Goal: Task Accomplishment & Management: Complete application form

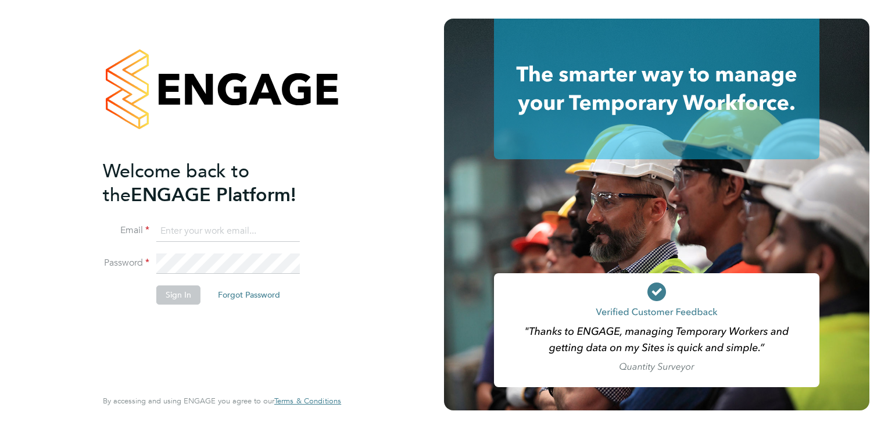
click at [210, 222] on input at bounding box center [228, 231] width 144 height 21
type input "[EMAIL_ADDRESS][DOMAIN_NAME]"
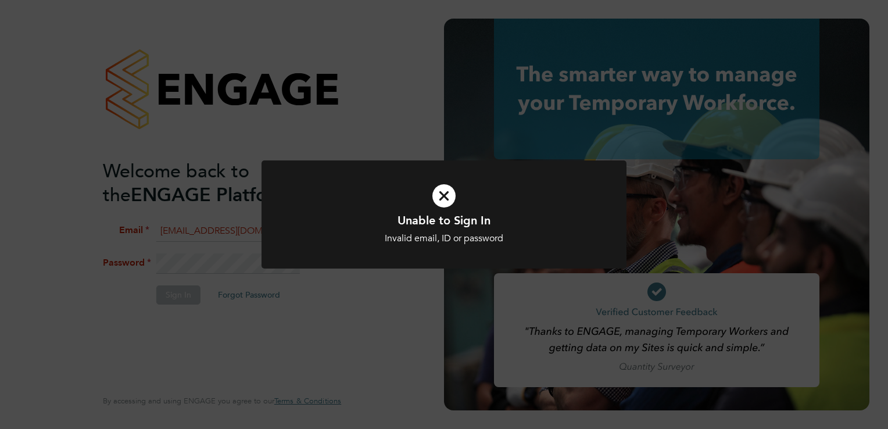
click at [438, 192] on icon at bounding box center [444, 195] width 302 height 45
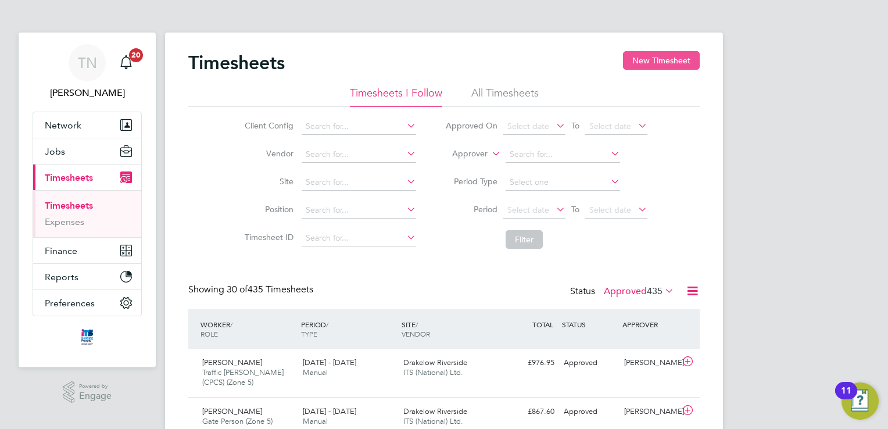
click at [668, 65] on button "New Timesheet" at bounding box center [661, 60] width 77 height 19
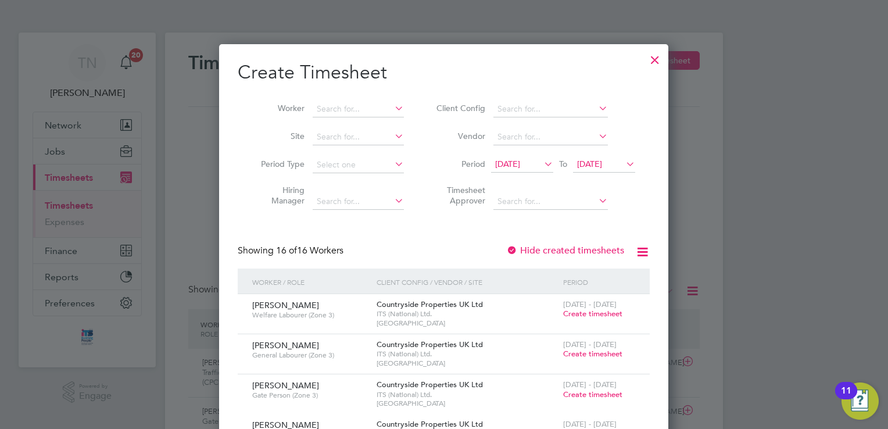
click at [602, 163] on span "19 Sep 2025" at bounding box center [589, 164] width 25 height 10
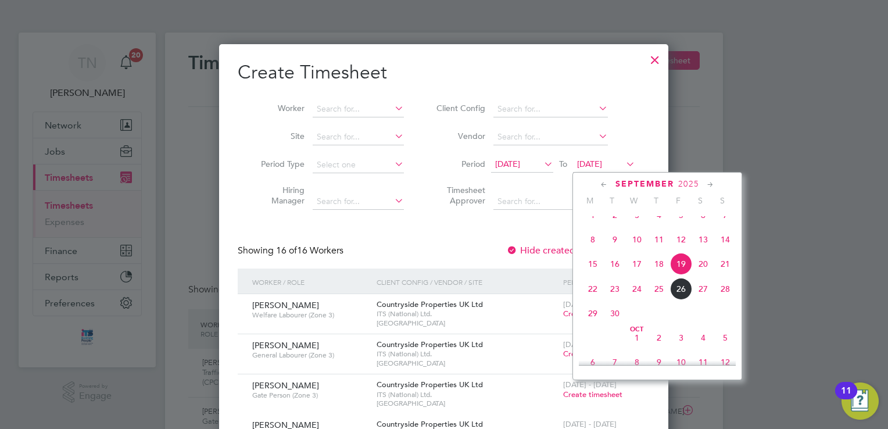
click at [727, 299] on span "28" at bounding box center [725, 289] width 22 height 22
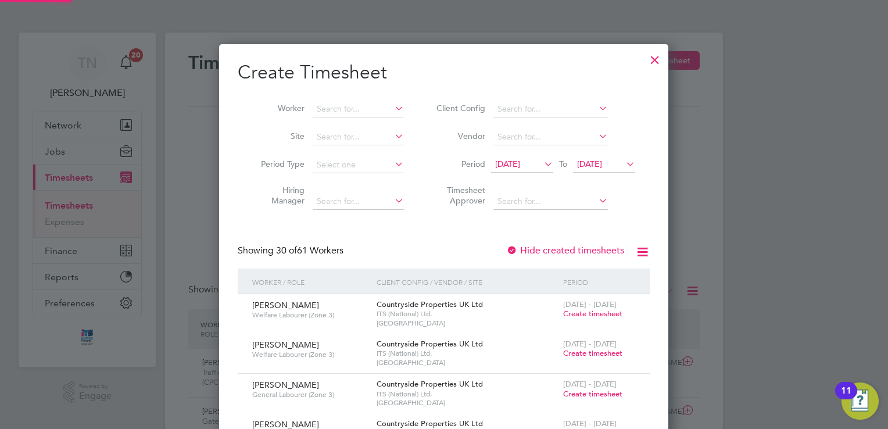
click at [512, 164] on span "12 Sep 2025" at bounding box center [507, 164] width 25 height 10
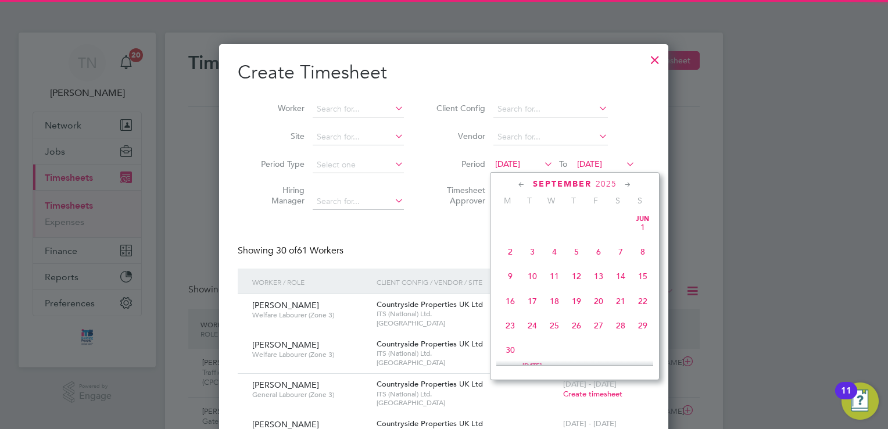
scroll to position [379, 0]
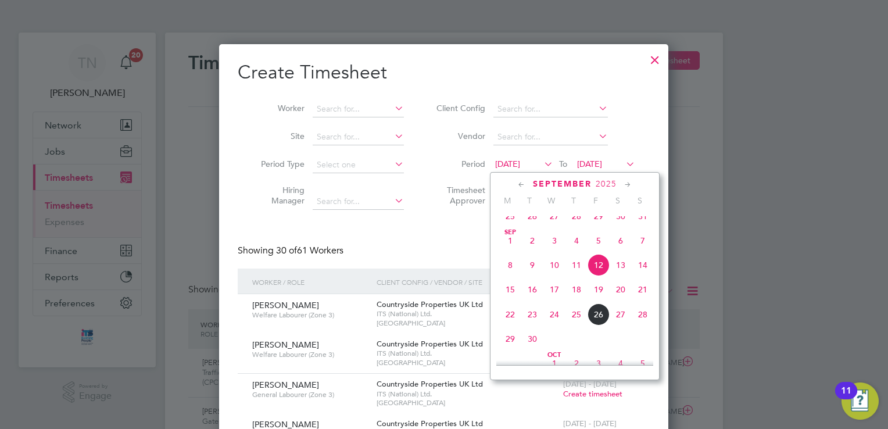
click at [517, 324] on span "22" at bounding box center [510, 314] width 22 height 22
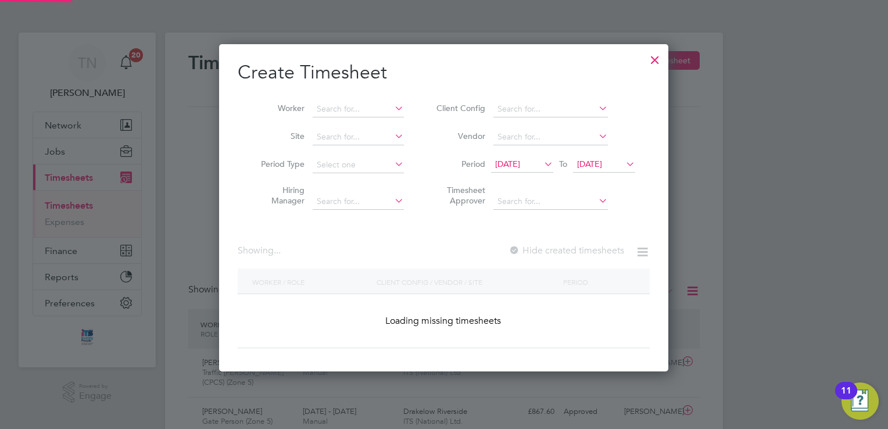
scroll to position [1629, 450]
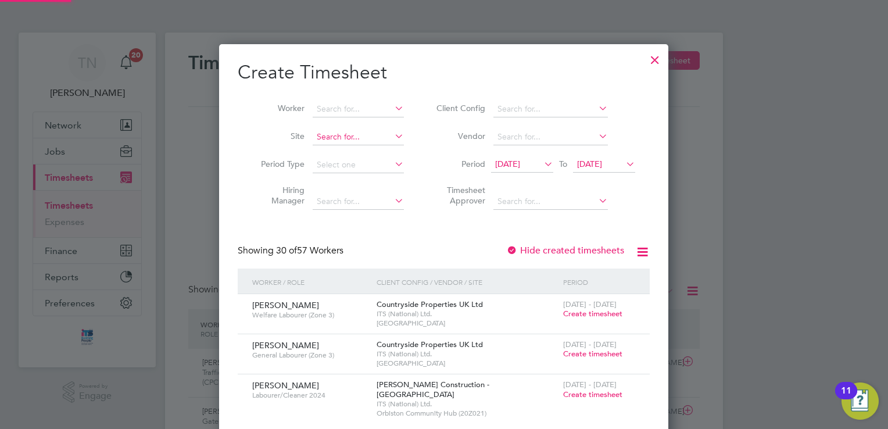
click at [344, 134] on input at bounding box center [358, 137] width 91 height 16
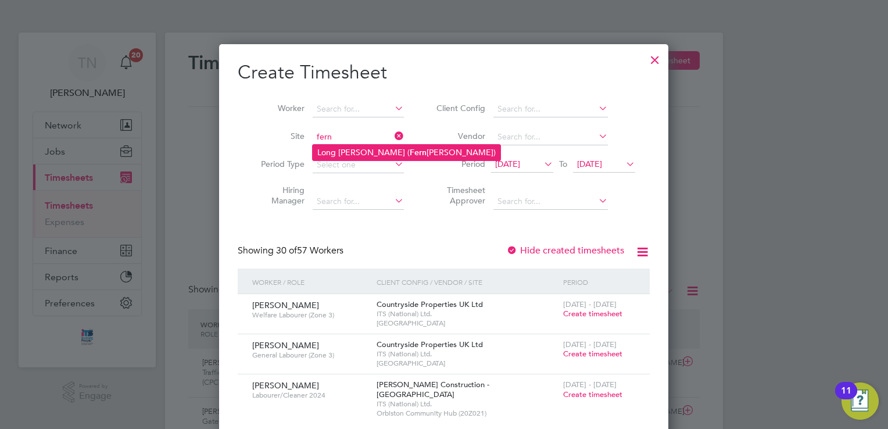
click at [350, 148] on li "Long [PERSON_NAME] ( [PERSON_NAME][GEOGRAPHIC_DATA])" at bounding box center [407, 153] width 188 height 16
type input "Long [PERSON_NAME] ([GEOGRAPHIC_DATA])"
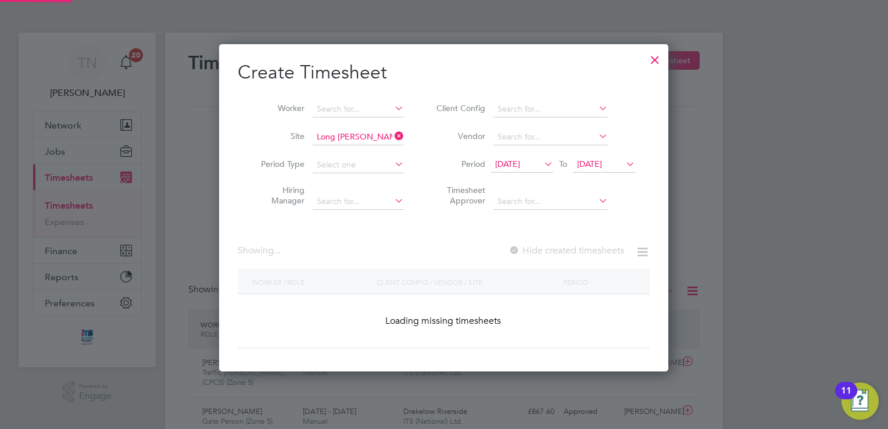
scroll to position [313, 450]
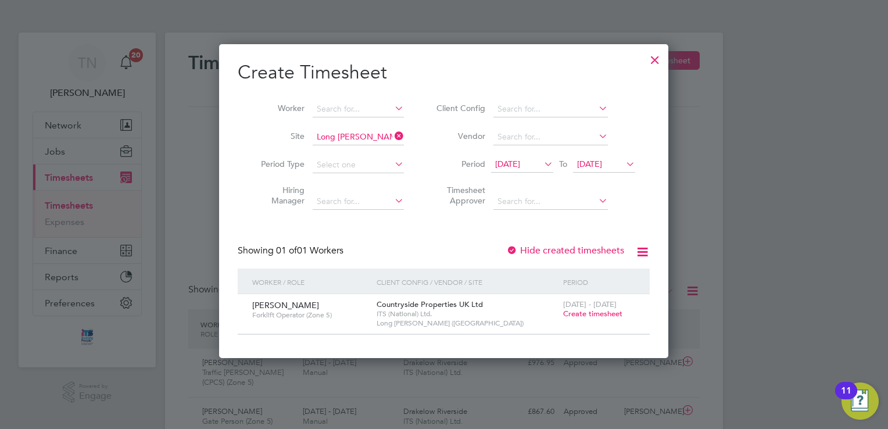
click at [560, 248] on label "Hide created timesheets" at bounding box center [565, 251] width 118 height 12
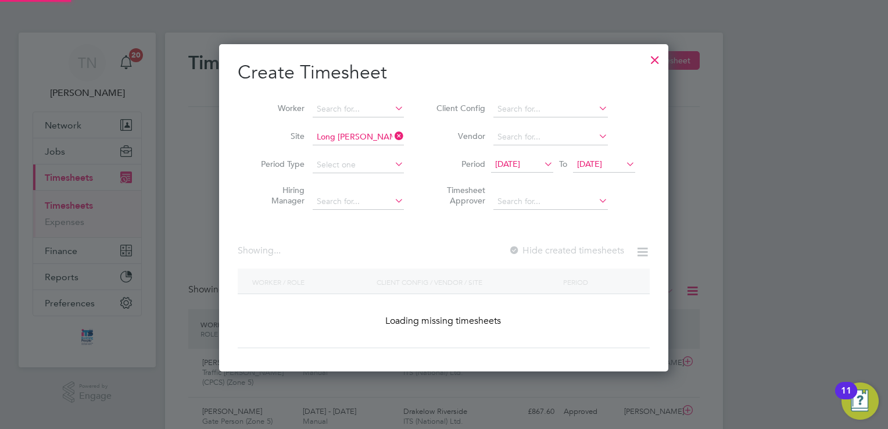
click at [560, 248] on label "Hide created timesheets" at bounding box center [567, 251] width 116 height 12
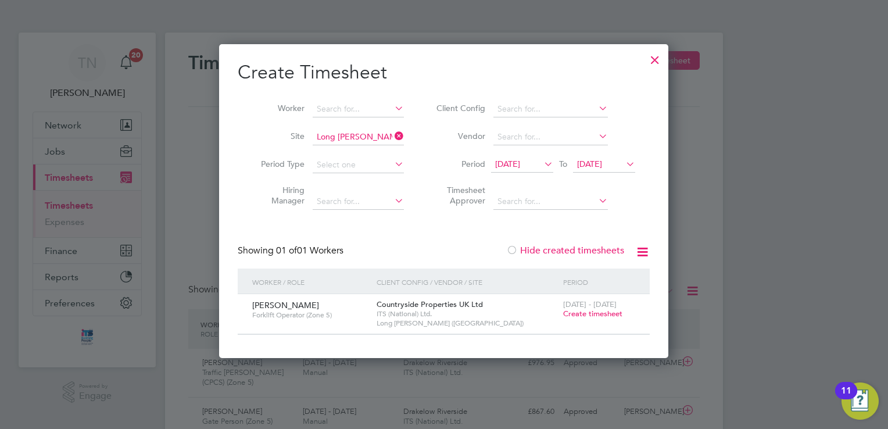
click at [656, 62] on div at bounding box center [655, 57] width 21 height 21
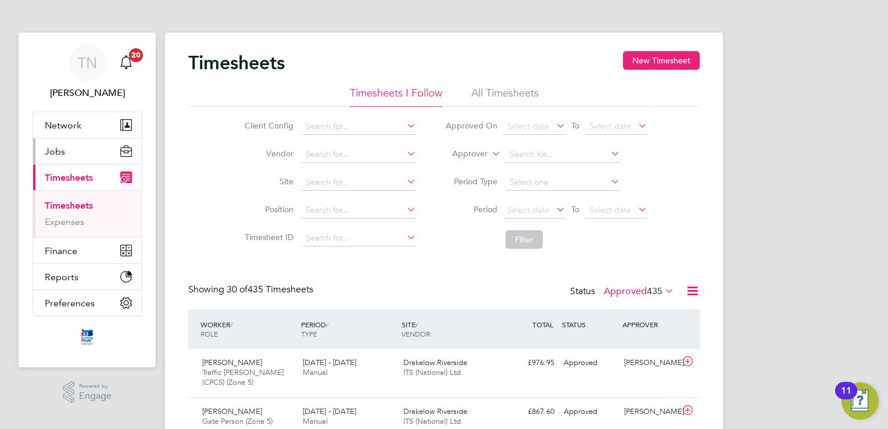
click at [75, 150] on button "Jobs" at bounding box center [87, 151] width 108 height 26
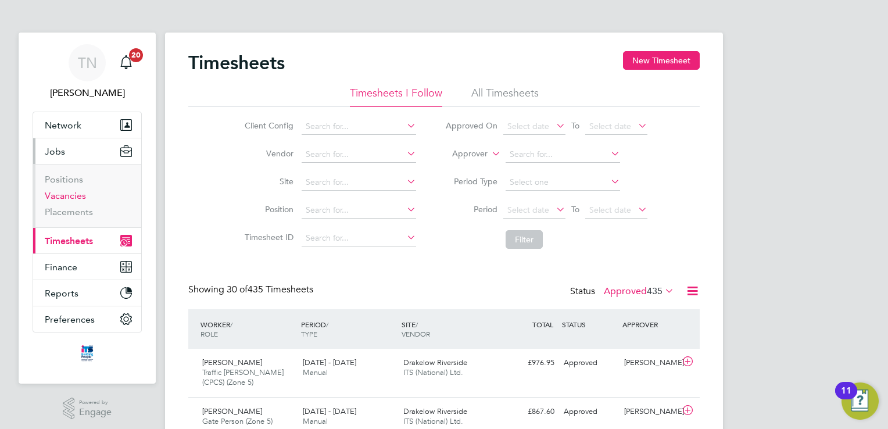
click at [74, 195] on link "Vacancies" at bounding box center [65, 195] width 41 height 11
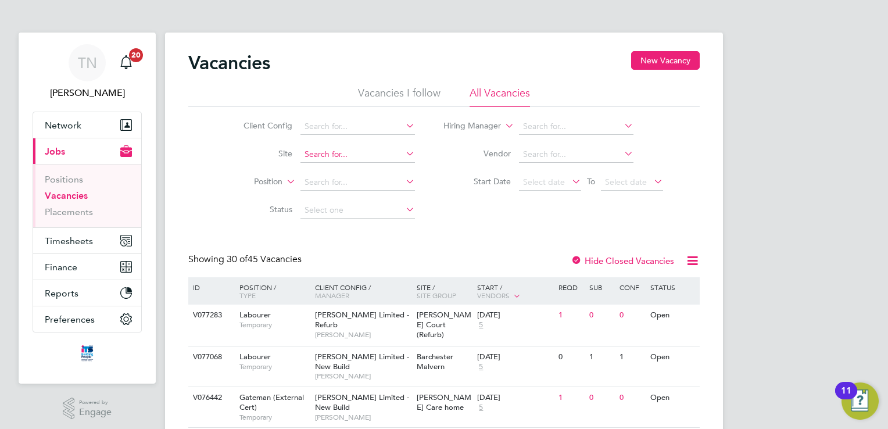
click at [341, 156] on input at bounding box center [358, 154] width 115 height 16
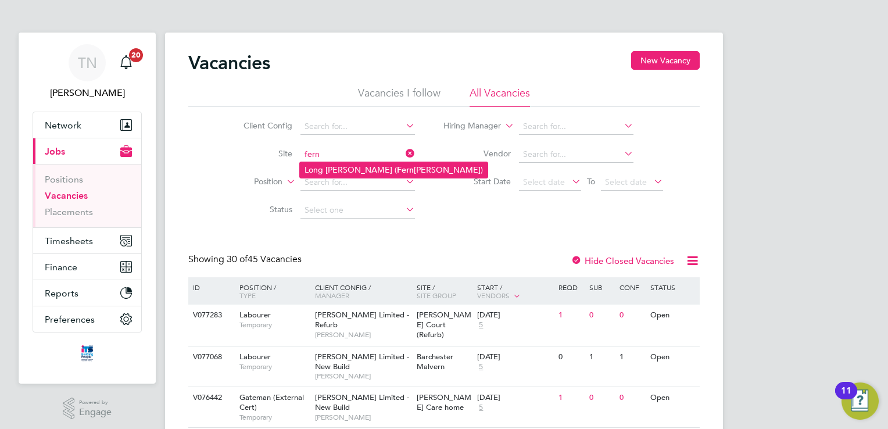
click at [329, 166] on li "Long [PERSON_NAME] ( [PERSON_NAME][GEOGRAPHIC_DATA])" at bounding box center [394, 170] width 188 height 16
type input "Long [PERSON_NAME] ([GEOGRAPHIC_DATA])"
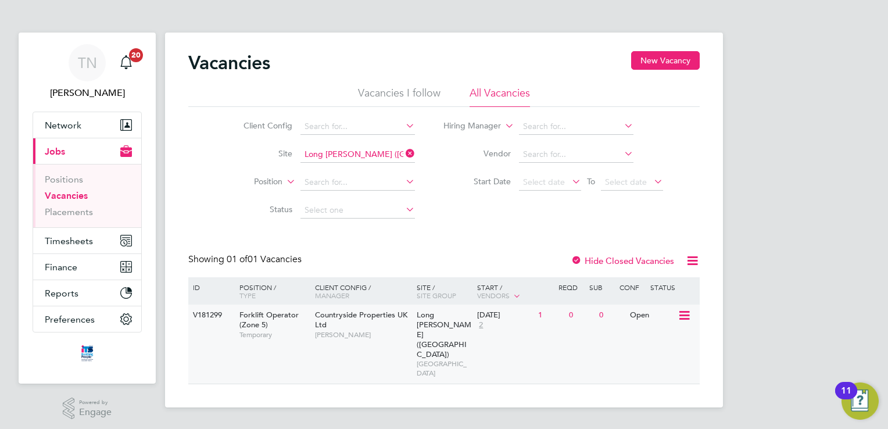
click at [686, 315] on icon at bounding box center [684, 316] width 12 height 14
click at [652, 338] on li "View Details" at bounding box center [656, 342] width 67 height 16
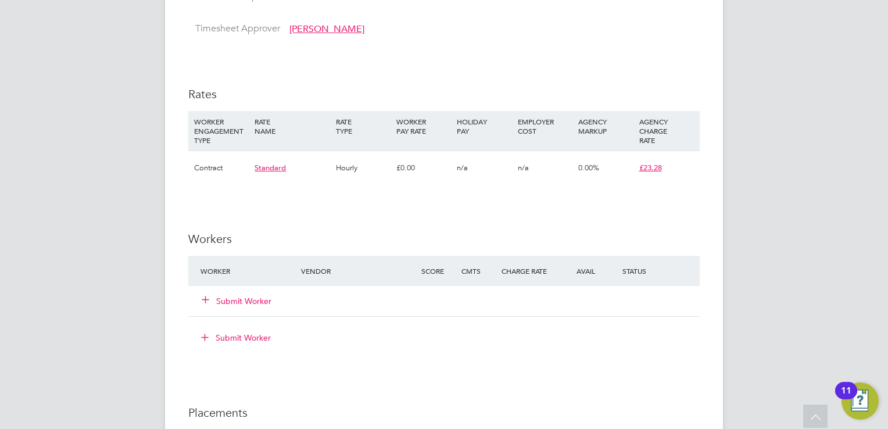
scroll to position [814, 0]
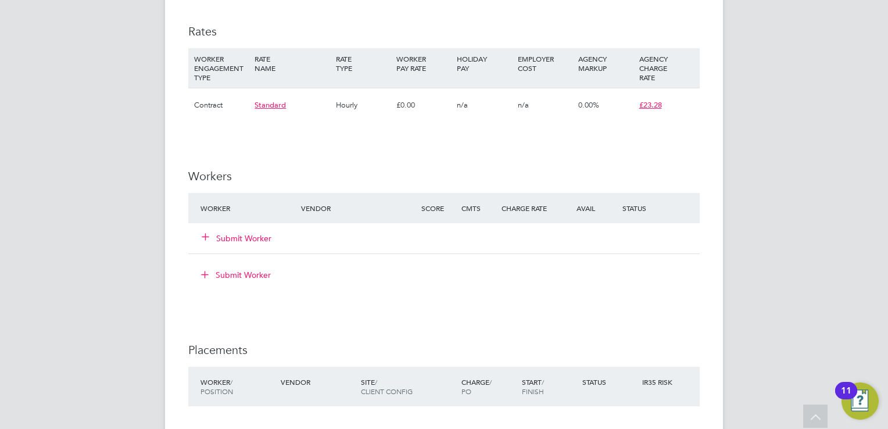
click at [234, 241] on button "Submit Worker" at bounding box center [237, 239] width 70 height 12
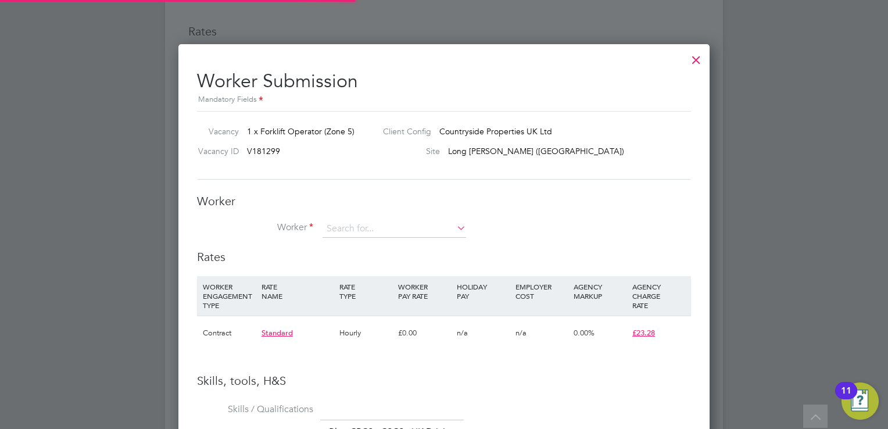
scroll to position [777, 532]
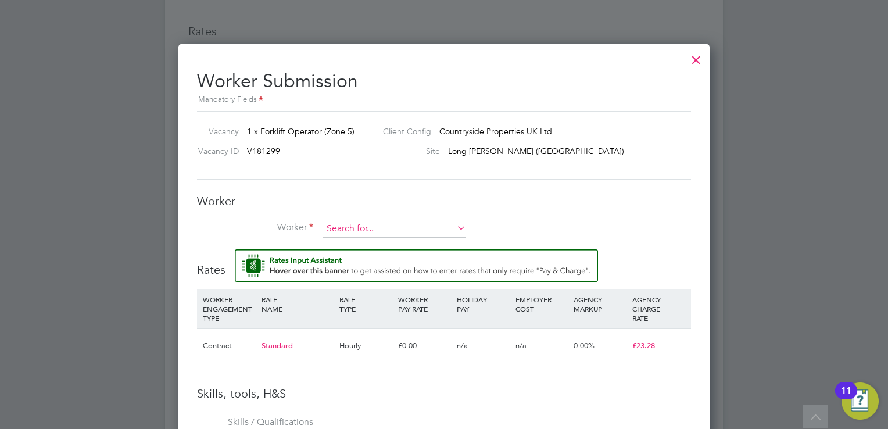
click at [348, 228] on input at bounding box center [395, 228] width 144 height 17
type input "LukeD"
drag, startPoint x: 359, startPoint y: 212, endPoint x: 358, endPoint y: 217, distance: 5.8
click at [358, 216] on div "Worker Worker Worker Engagement Type" at bounding box center [444, 222] width 494 height 56
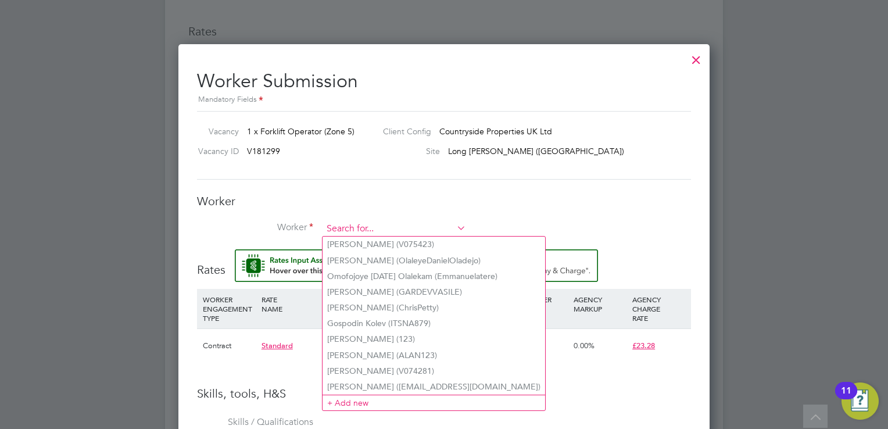
click at [358, 223] on input at bounding box center [395, 228] width 144 height 17
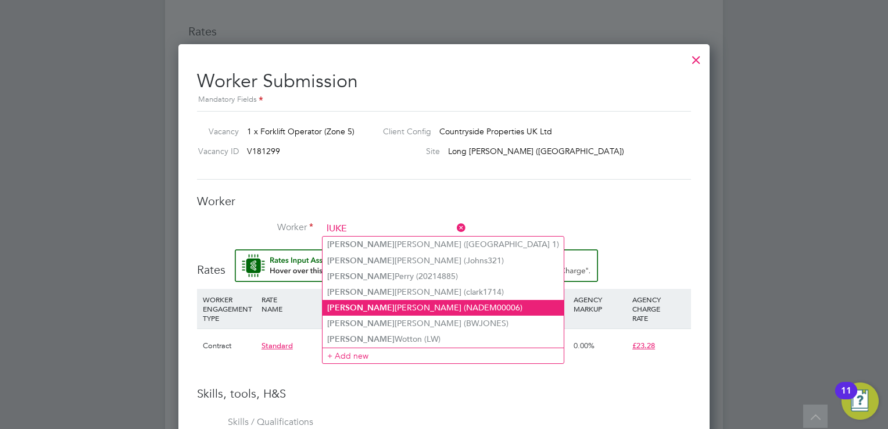
click at [399, 305] on li "[PERSON_NAME] (NADEM00006)" at bounding box center [443, 308] width 241 height 16
type input "[PERSON_NAME] (NADEM00006)"
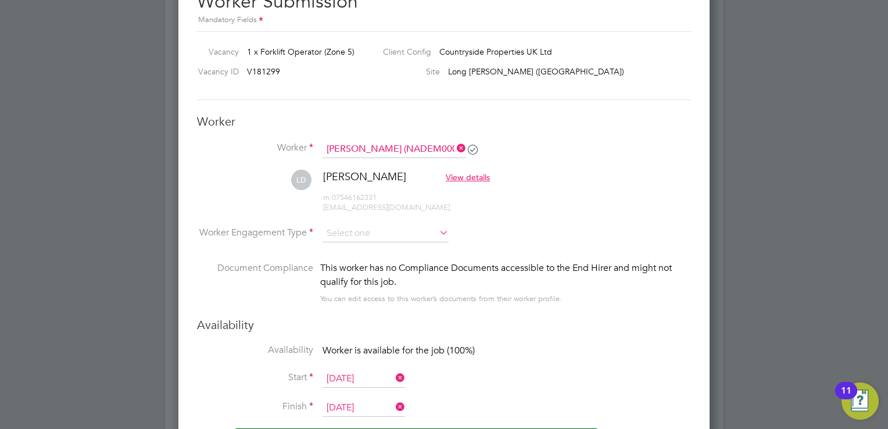
scroll to position [879, 0]
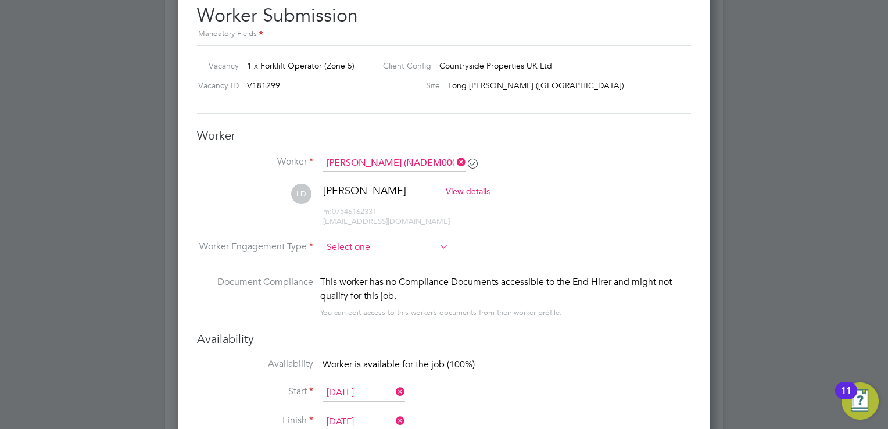
click at [389, 239] on input at bounding box center [386, 247] width 126 height 17
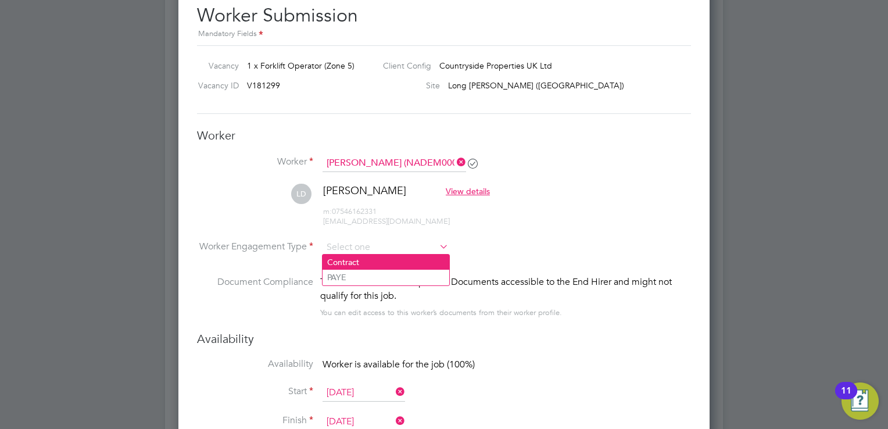
click at [365, 258] on li "Contract" at bounding box center [386, 262] width 127 height 15
type input "Contract"
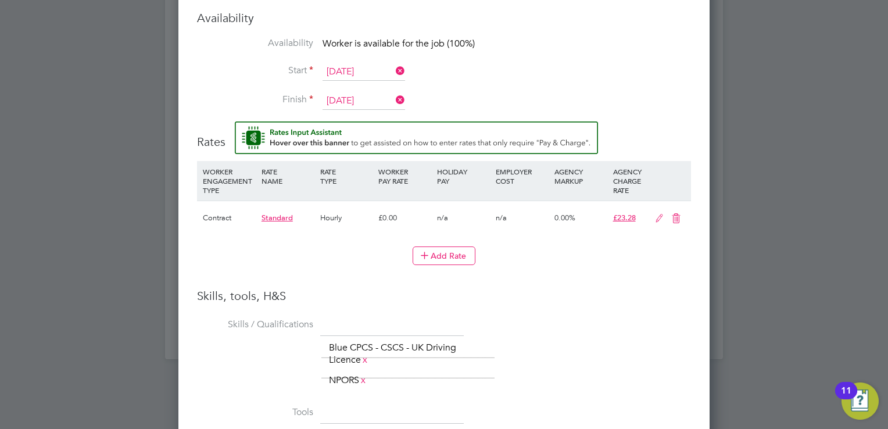
click at [663, 218] on icon at bounding box center [659, 218] width 15 height 9
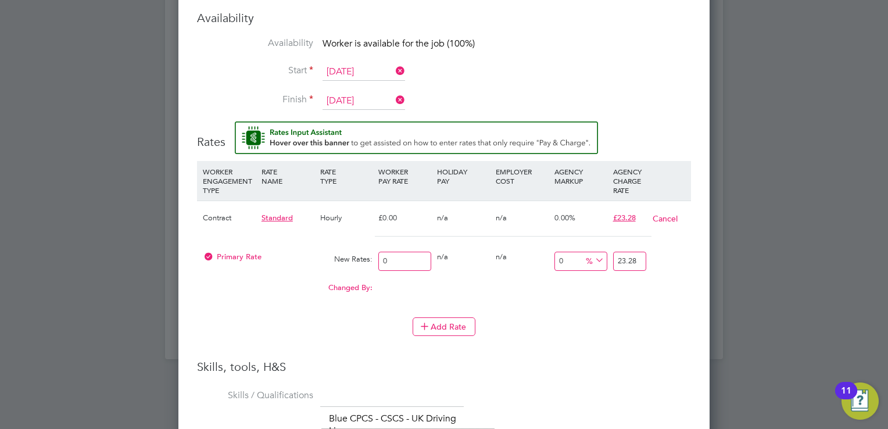
click at [406, 261] on input "0" at bounding box center [404, 261] width 53 height 19
type input "2"
type input "20"
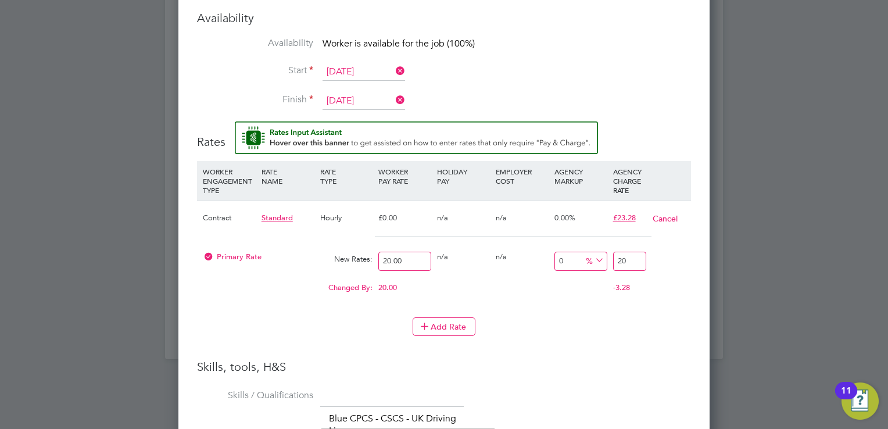
type input "20.00"
click at [579, 256] on input "0" at bounding box center [581, 261] width 53 height 19
click at [639, 255] on input "20" at bounding box center [629, 261] width 33 height 19
type input "-90"
type input "2"
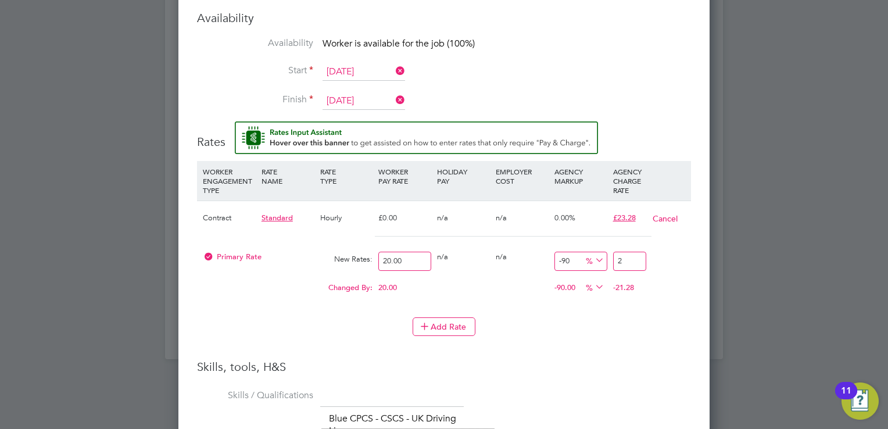
type input "15"
type input "23"
type input "17.5"
click at [686, 359] on h3 "Skills, tools, H&S" at bounding box center [444, 366] width 494 height 15
click at [635, 256] on input "23.50" at bounding box center [629, 261] width 33 height 19
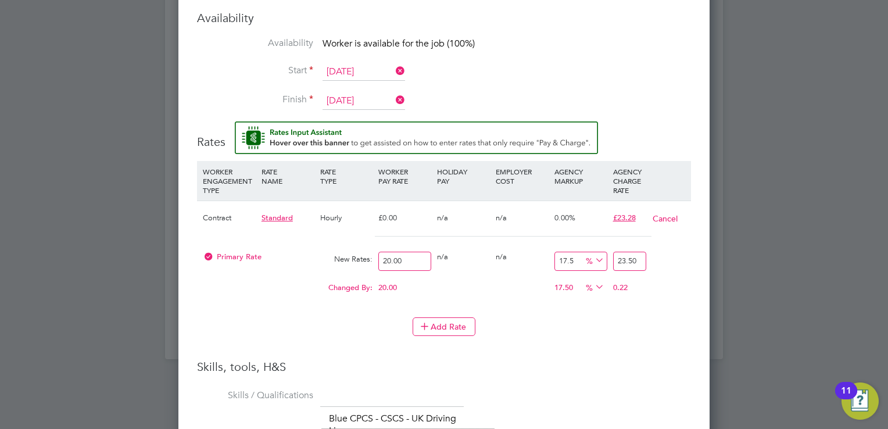
type input "23.5"
type input "15"
type input "23"
type input "16"
type input "23.2"
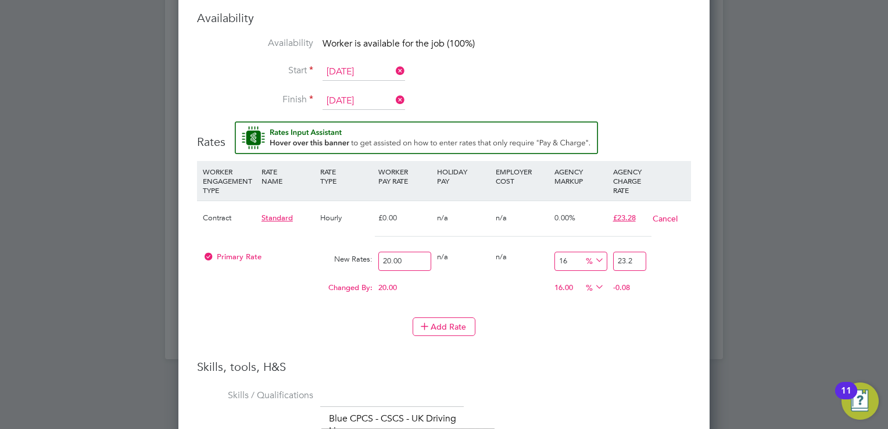
type input "16.4"
type input "23.28"
click at [654, 355] on li "WORKER ENGAGEMENT TYPE RATE NAME RATE TYPE WORKER PAY RATE HOLIDAY PAY EMPLOYER…" at bounding box center [444, 260] width 494 height 198
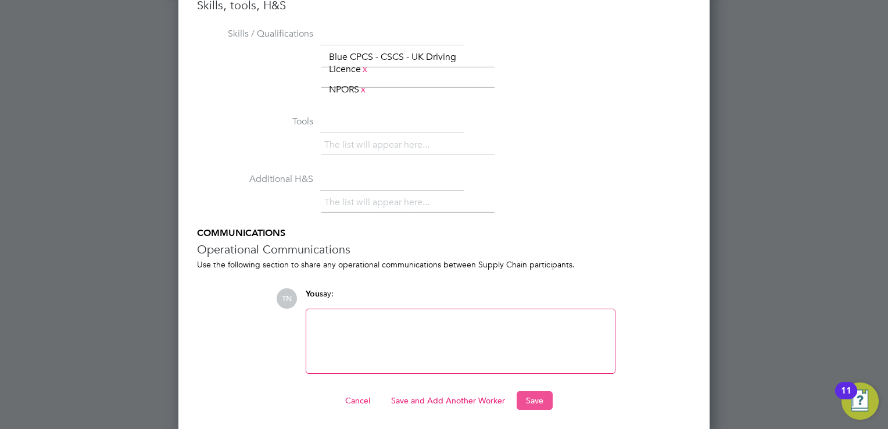
click at [532, 401] on button "Save" at bounding box center [535, 400] width 36 height 19
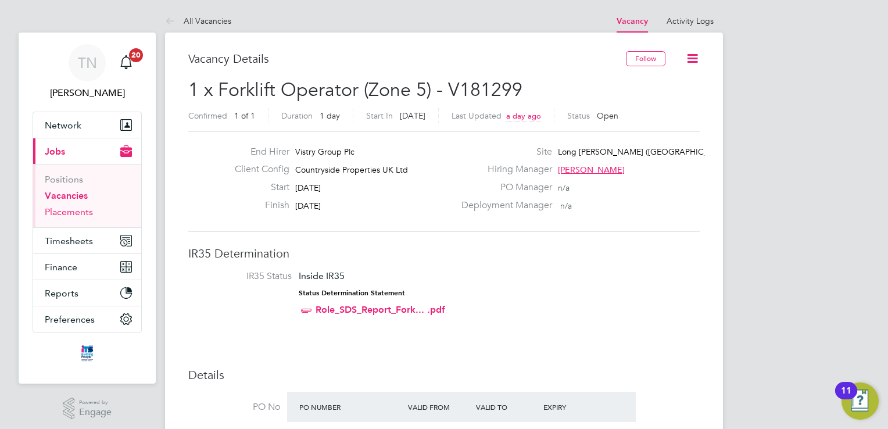
click at [59, 213] on link "Placements" at bounding box center [69, 211] width 48 height 11
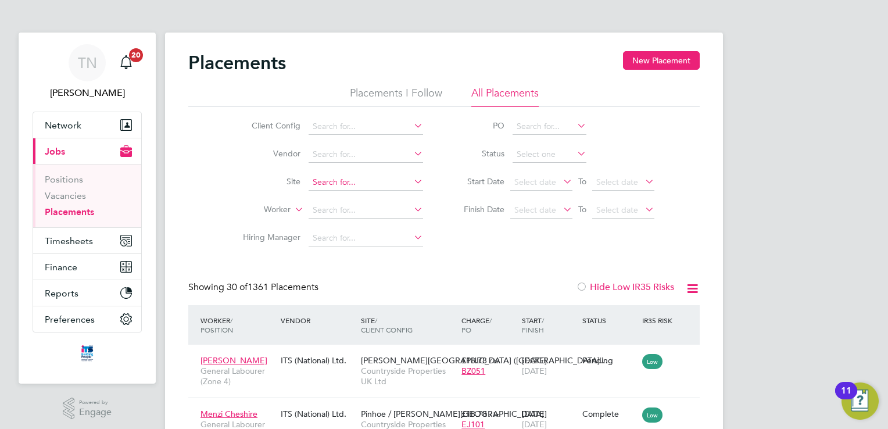
click at [345, 181] on input at bounding box center [366, 182] width 115 height 16
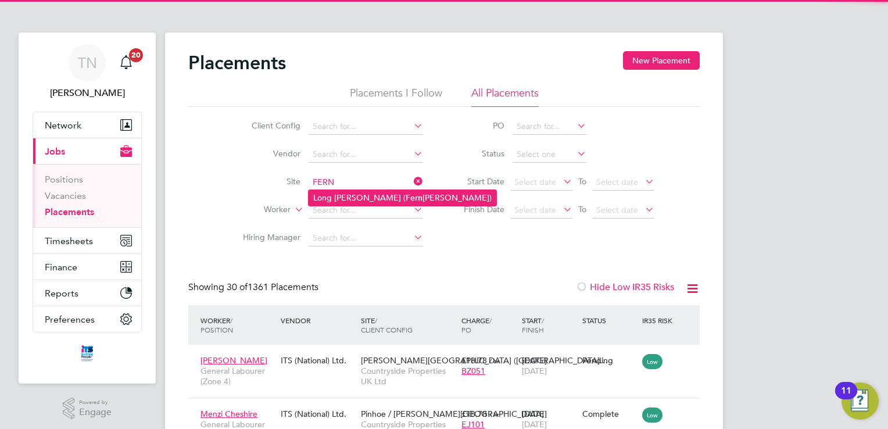
click at [341, 196] on li "Long [PERSON_NAME] ( [PERSON_NAME][GEOGRAPHIC_DATA])" at bounding box center [403, 198] width 188 height 16
type input "Long [PERSON_NAME] ([GEOGRAPHIC_DATA])"
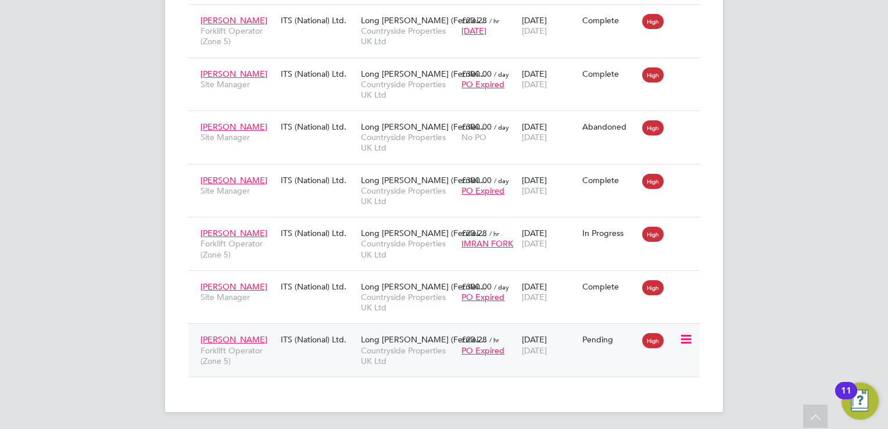
click at [691, 343] on icon at bounding box center [685, 339] width 12 height 14
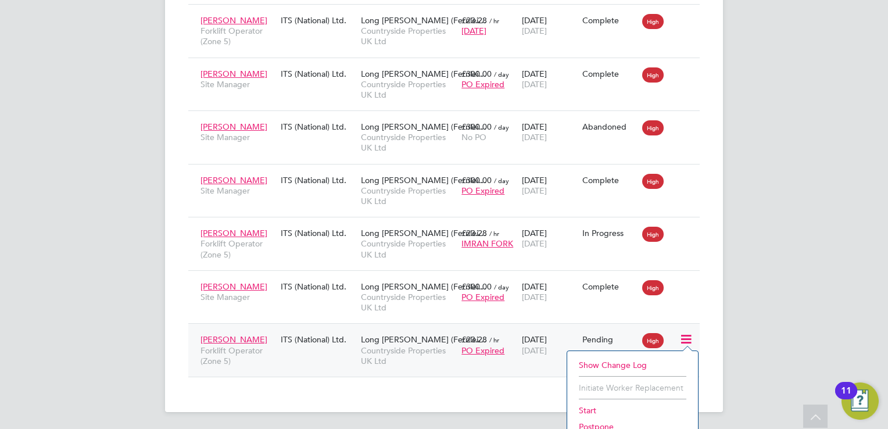
click at [594, 405] on li "Start" at bounding box center [632, 410] width 119 height 16
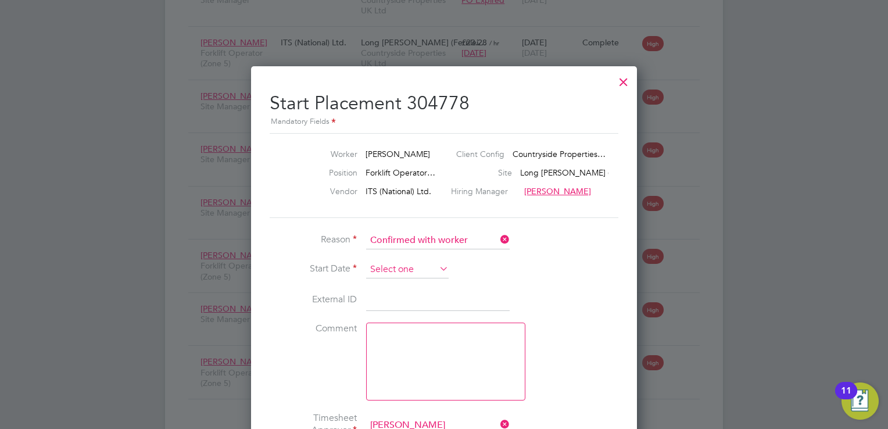
click at [408, 271] on input at bounding box center [407, 269] width 83 height 17
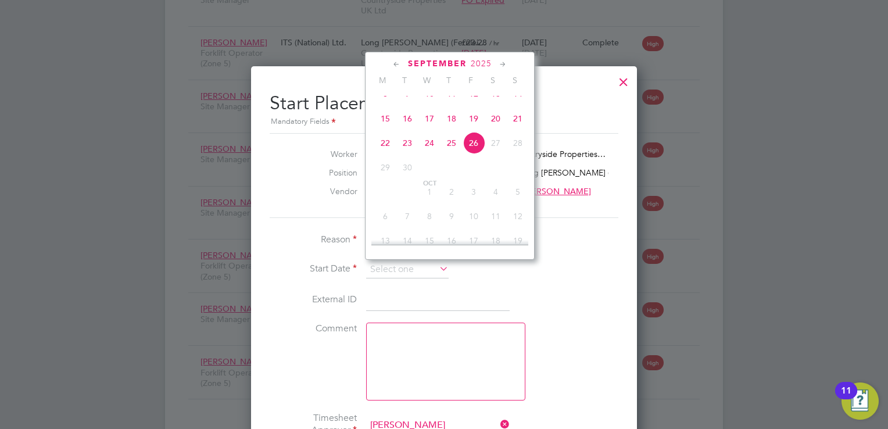
click at [383, 154] on span "22" at bounding box center [385, 143] width 22 height 22
type input "[DATE]"
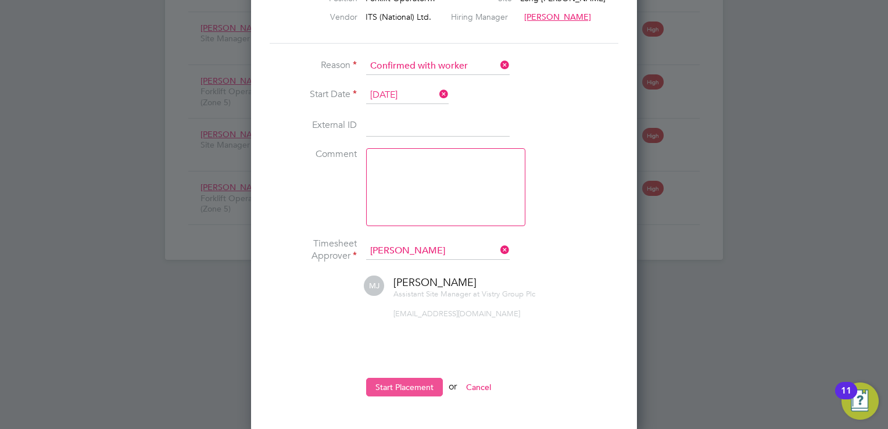
click at [406, 378] on button "Start Placement" at bounding box center [404, 387] width 77 height 19
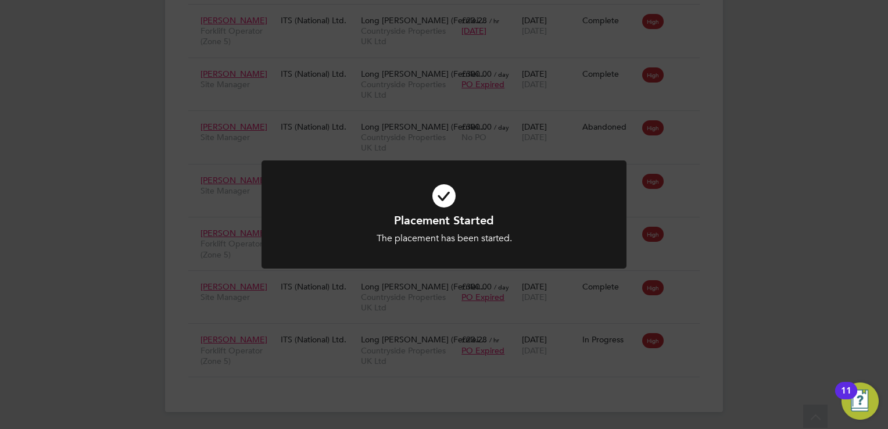
click at [467, 206] on icon at bounding box center [444, 195] width 302 height 45
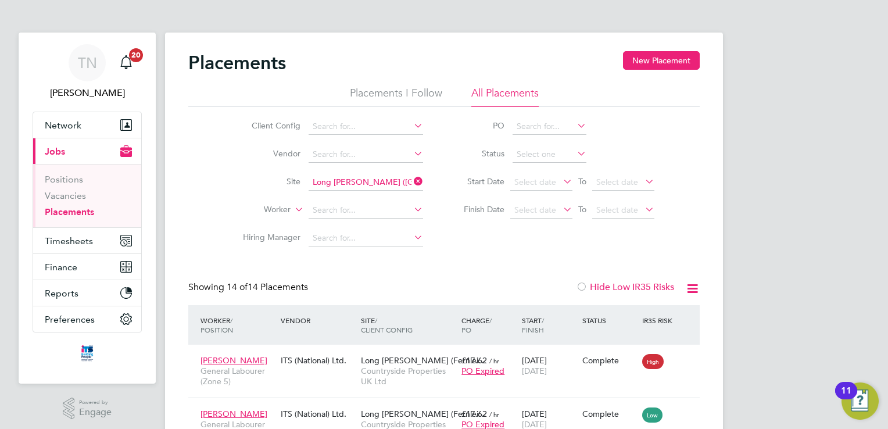
click at [412, 178] on icon at bounding box center [412, 181] width 0 height 16
click at [373, 182] on input at bounding box center [366, 182] width 115 height 16
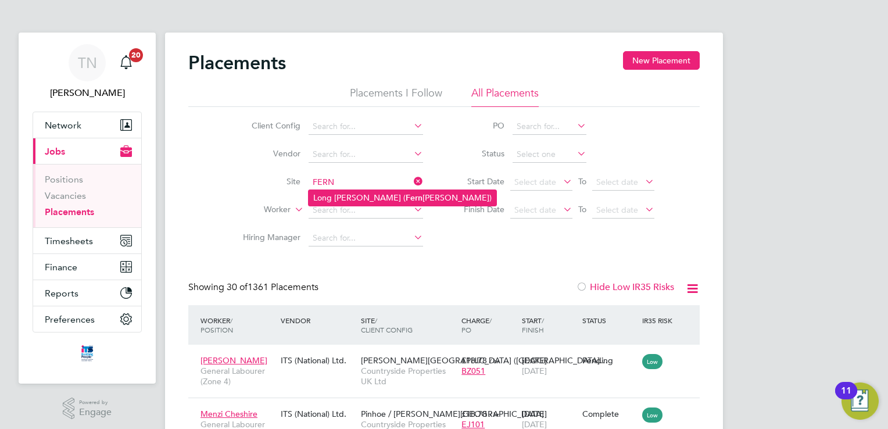
click at [365, 192] on li "Long [PERSON_NAME] ( [PERSON_NAME][GEOGRAPHIC_DATA])" at bounding box center [403, 198] width 188 height 16
type input "Long [PERSON_NAME] ([GEOGRAPHIC_DATA])"
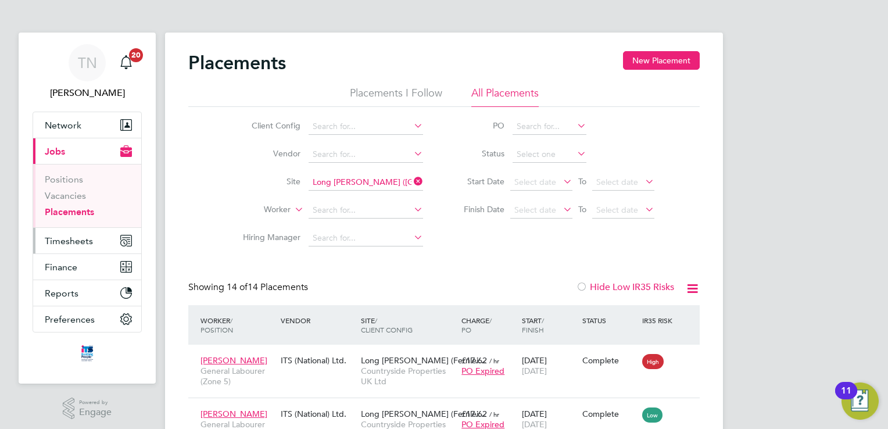
click at [76, 237] on span "Timesheets" at bounding box center [69, 240] width 48 height 11
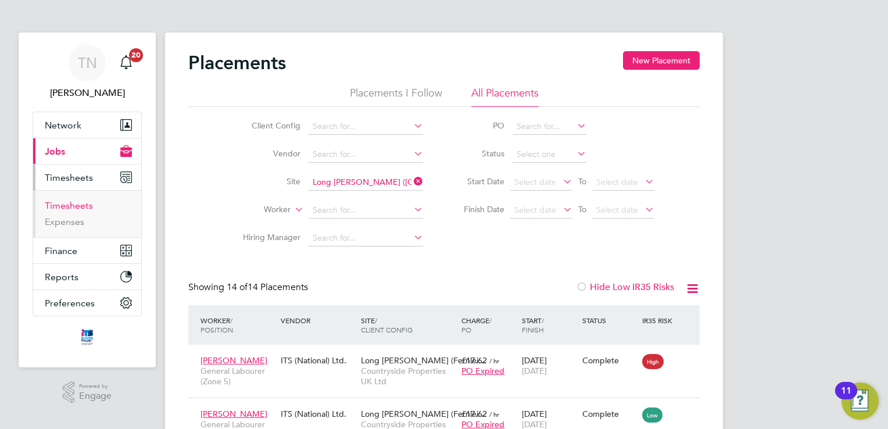
click at [84, 209] on link "Timesheets" at bounding box center [69, 205] width 48 height 11
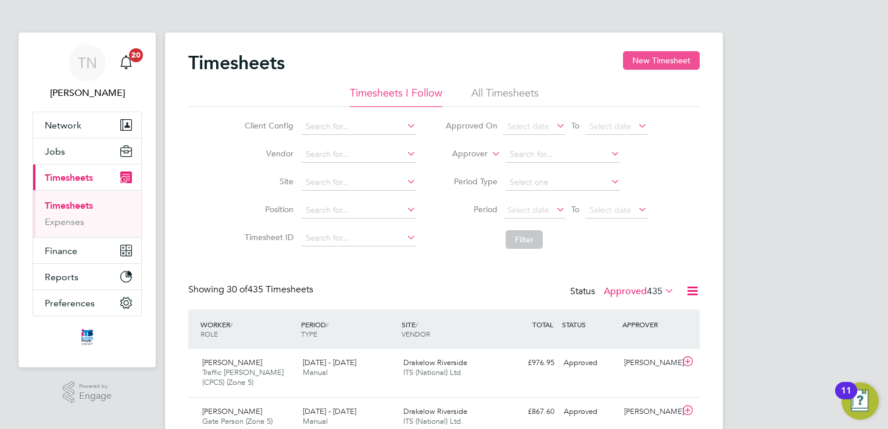
click at [655, 57] on button "New Timesheet" at bounding box center [661, 60] width 77 height 19
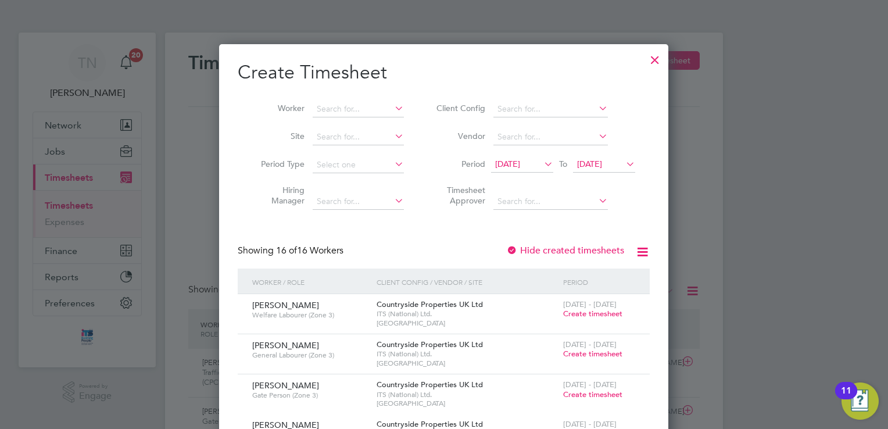
click at [602, 160] on span "[DATE]" at bounding box center [589, 164] width 25 height 10
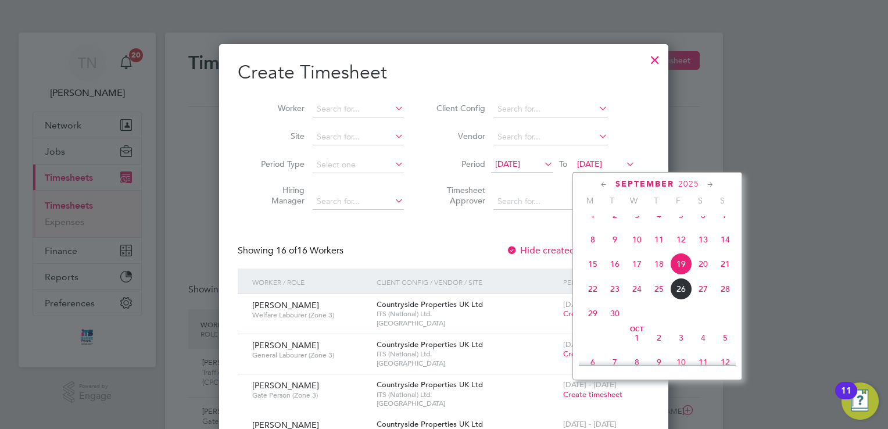
click at [730, 300] on span "28" at bounding box center [725, 289] width 22 height 22
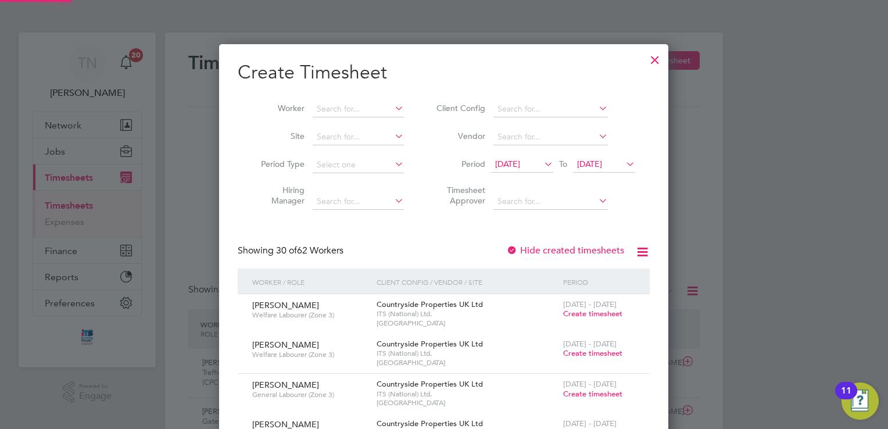
click at [542, 167] on icon at bounding box center [542, 164] width 0 height 16
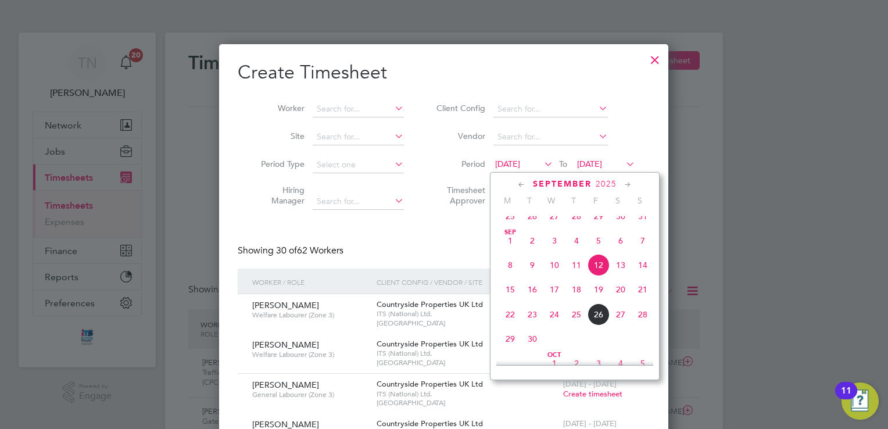
click at [508, 320] on span "22" at bounding box center [510, 314] width 22 height 22
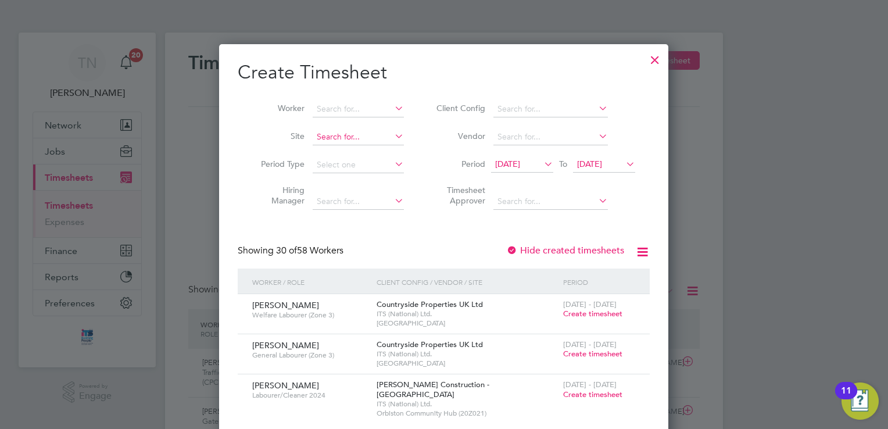
click at [335, 136] on input at bounding box center [358, 137] width 91 height 16
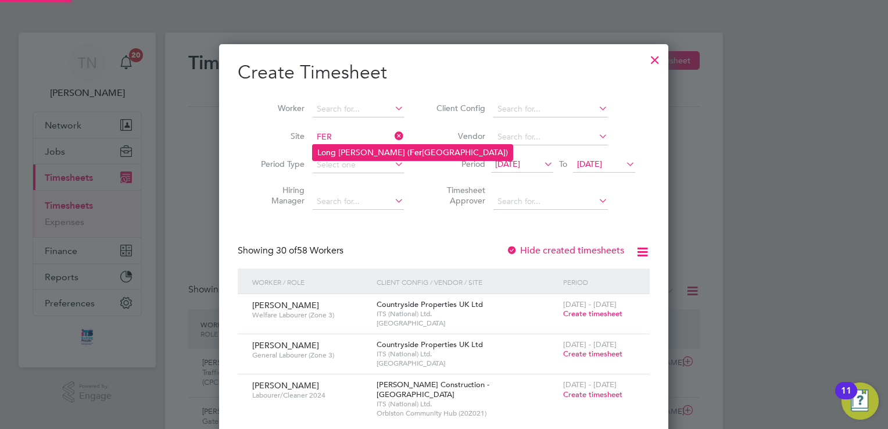
click at [360, 155] on li "Long [PERSON_NAME] ( Fer [GEOGRAPHIC_DATA])" at bounding box center [413, 153] width 200 height 16
type input "Long [PERSON_NAME] ([GEOGRAPHIC_DATA])"
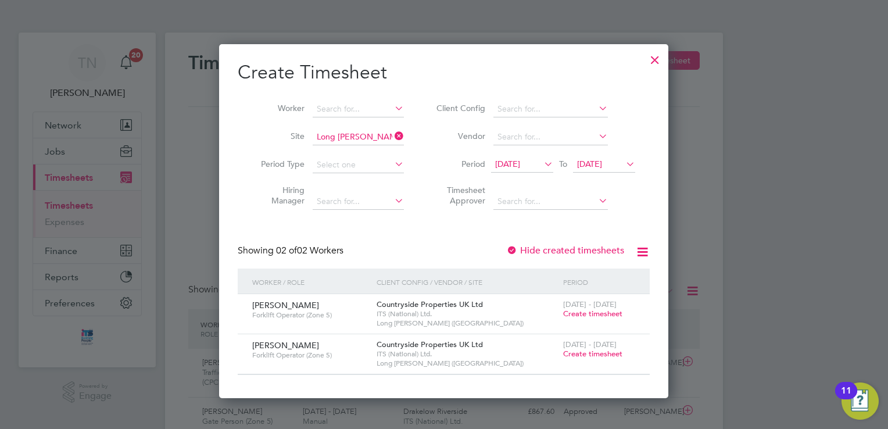
click at [575, 310] on span "Create timesheet" at bounding box center [592, 314] width 59 height 10
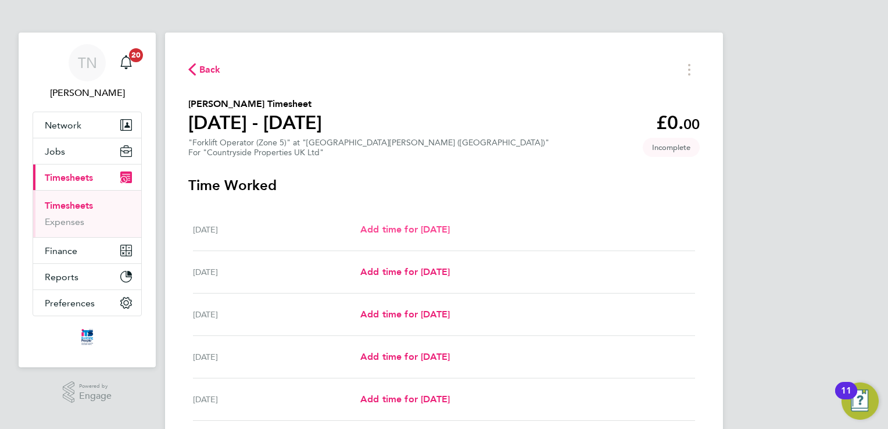
click at [419, 234] on span "Add time for [DATE]" at bounding box center [405, 229] width 90 height 11
select select "30"
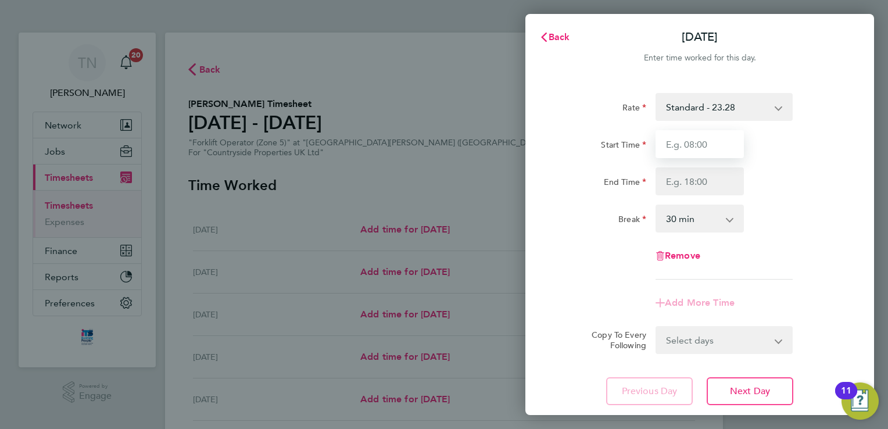
click at [725, 155] on input "Start Time" at bounding box center [700, 144] width 88 height 28
type input "07:30"
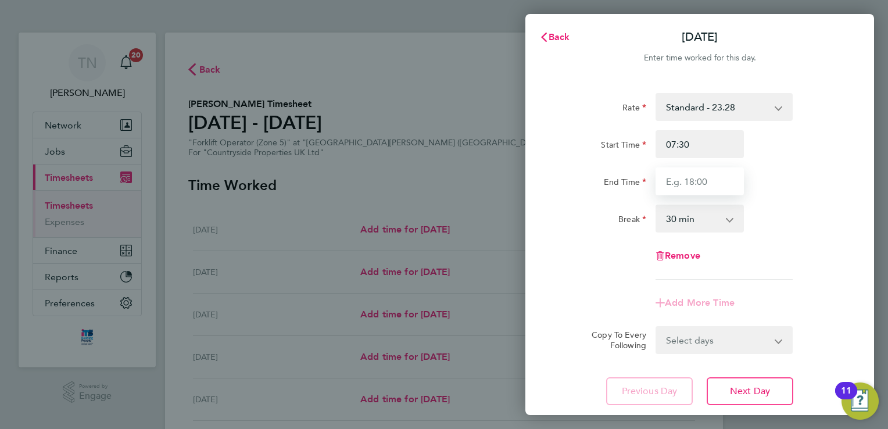
type input "17:00"
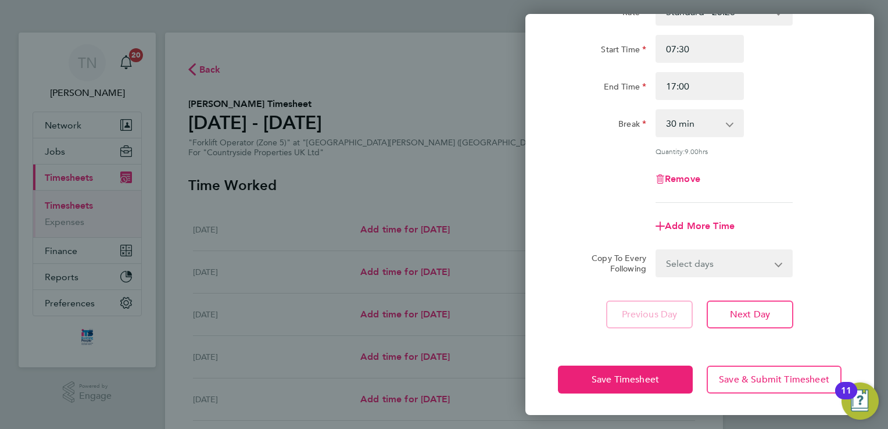
click at [721, 268] on select "Select days Day Weekday (Mon-Fri) Weekend (Sat-Sun) [DATE] [DATE] [DATE] [DATE]…" at bounding box center [718, 264] width 122 height 26
select select "WEEKDAY"
click at [657, 251] on select "Select days Day Weekday (Mon-Fri) Weekend (Sat-Sun) [DATE] [DATE] [DATE] [DATE]…" at bounding box center [718, 264] width 122 height 26
select select "[DATE]"
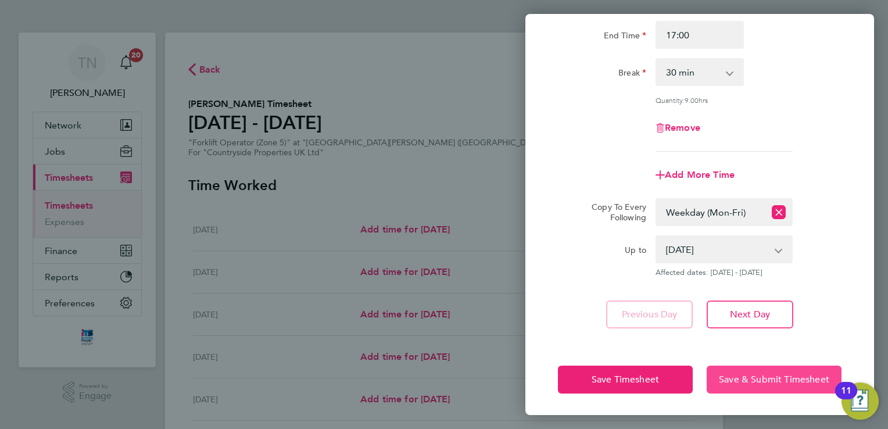
click at [725, 370] on button "Save & Submit Timesheet" at bounding box center [774, 380] width 135 height 28
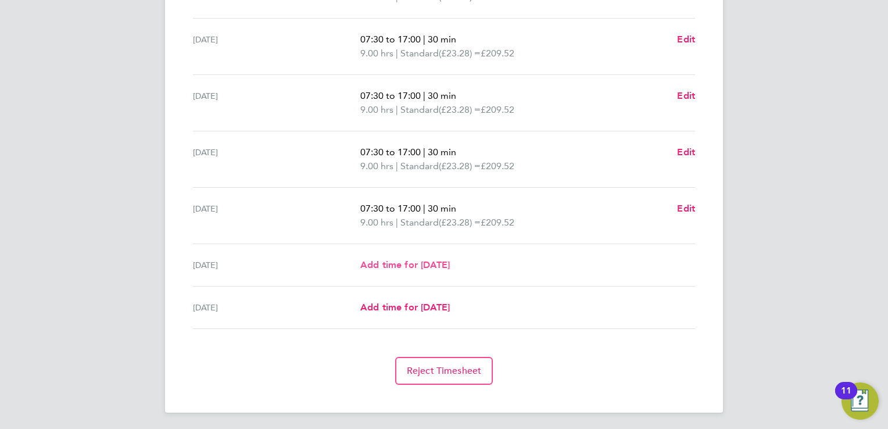
click at [419, 260] on span "Add time for [DATE]" at bounding box center [405, 264] width 90 height 11
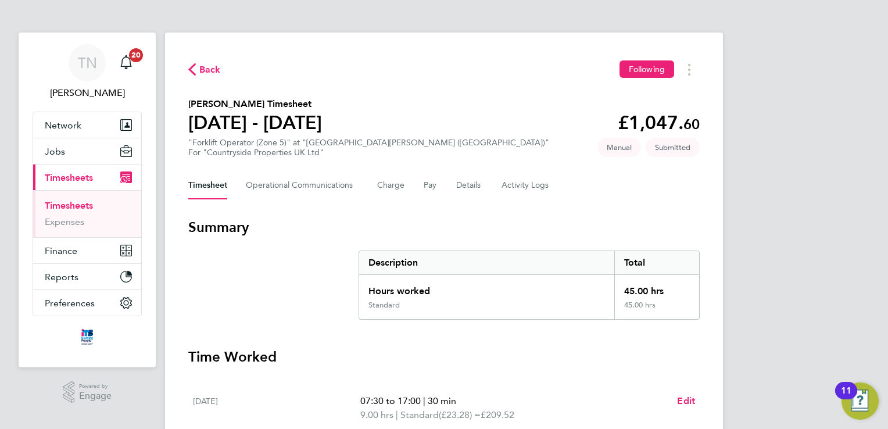
select select "30"
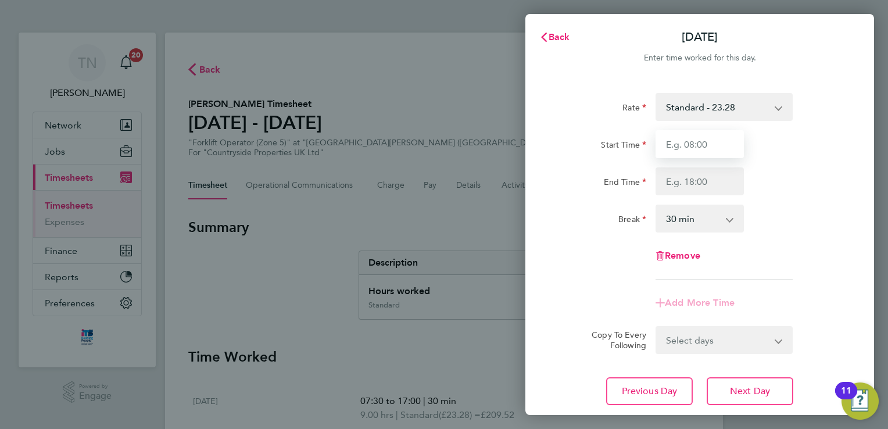
click at [682, 143] on input "Start Time" at bounding box center [700, 144] width 88 height 28
type input "07:30"
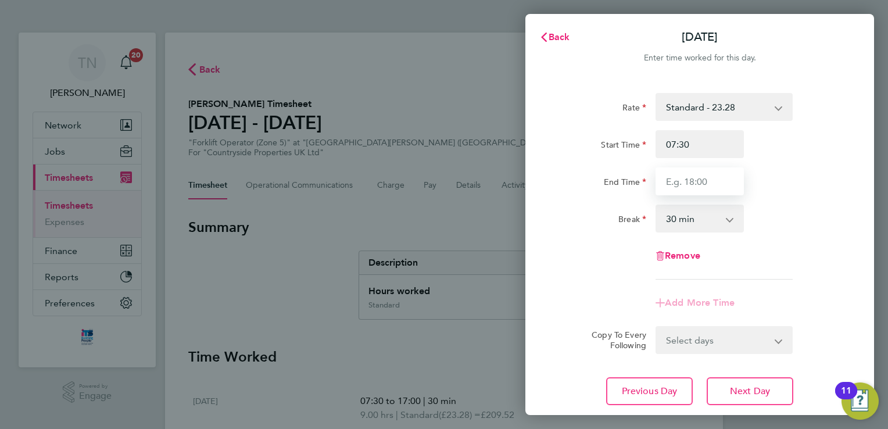
type input "17:00"
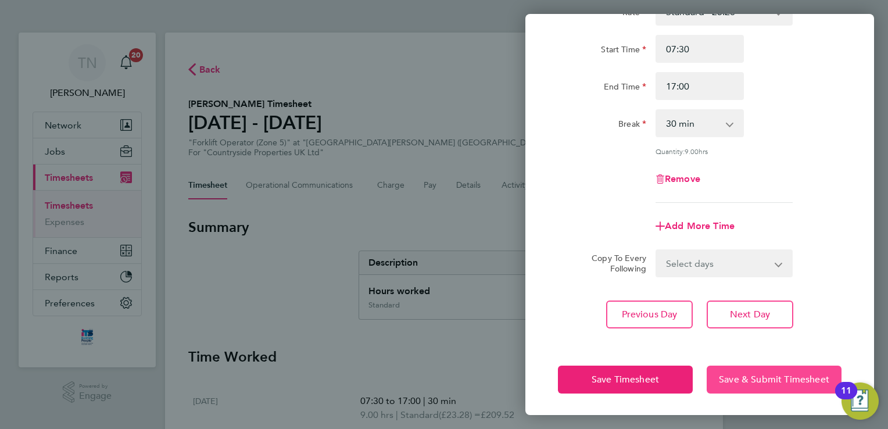
click at [749, 382] on span "Save & Submit Timesheet" at bounding box center [774, 380] width 110 height 12
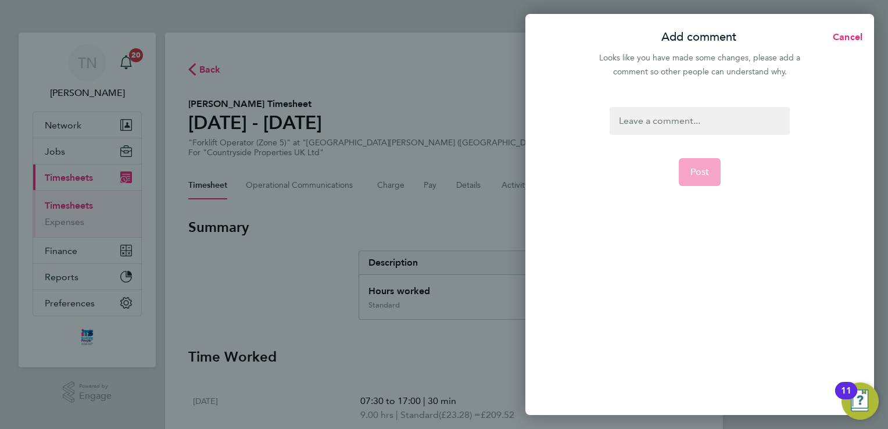
click at [685, 115] on div at bounding box center [700, 121] width 180 height 28
click at [680, 126] on div at bounding box center [700, 121] width 180 height 28
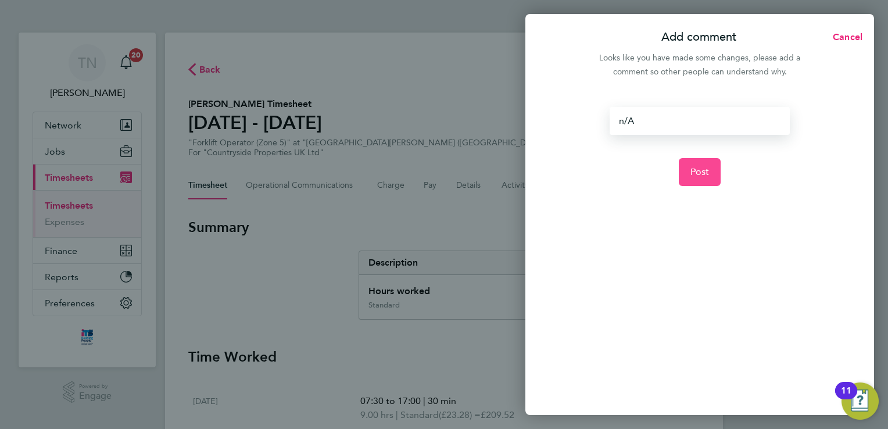
click at [713, 182] on button "Post" at bounding box center [700, 172] width 42 height 28
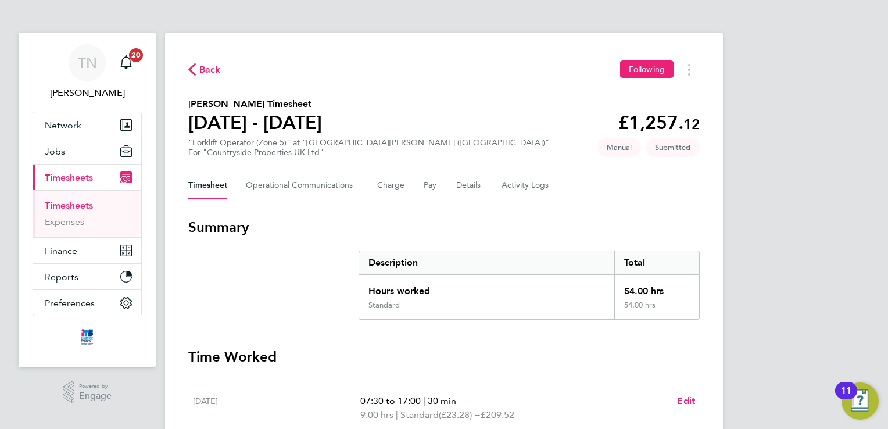
click at [213, 70] on span "Back" at bounding box center [210, 70] width 22 height 14
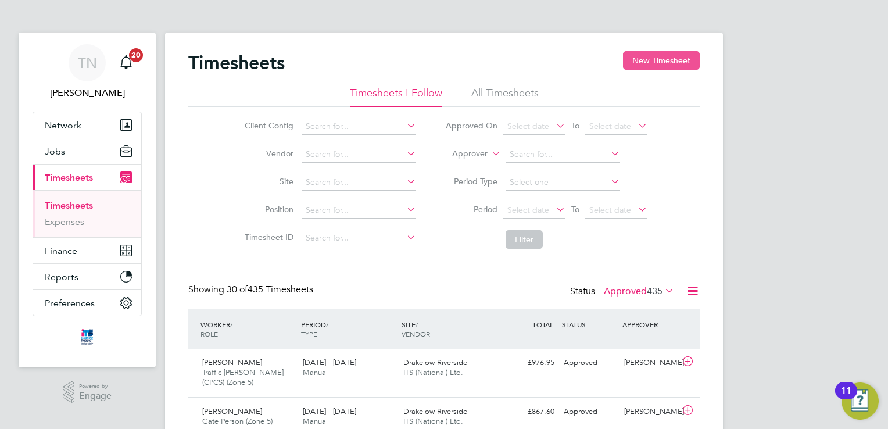
click at [652, 60] on button "New Timesheet" at bounding box center [661, 60] width 77 height 19
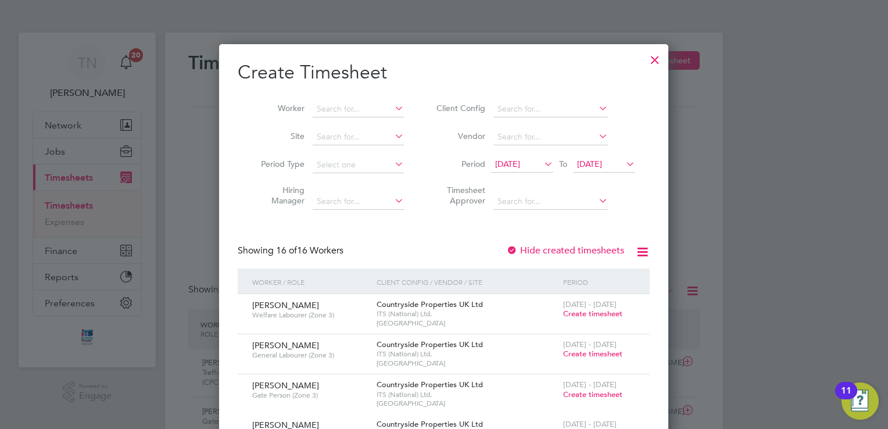
click at [601, 159] on span "[DATE]" at bounding box center [589, 164] width 25 height 10
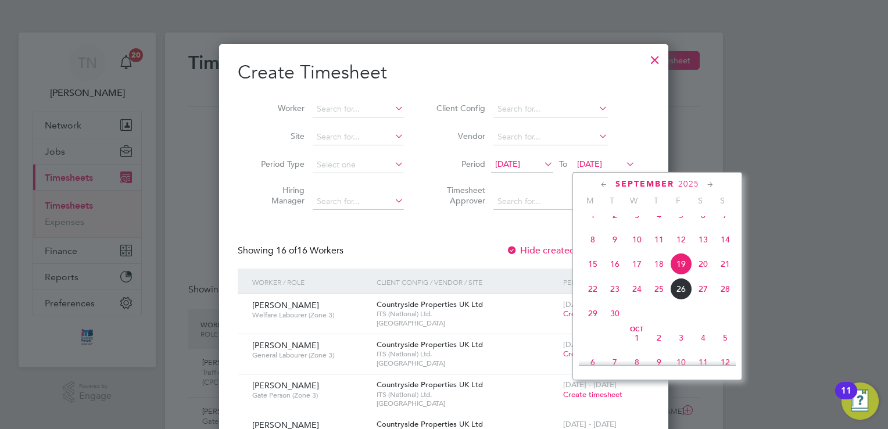
click at [723, 300] on span "28" at bounding box center [725, 289] width 22 height 22
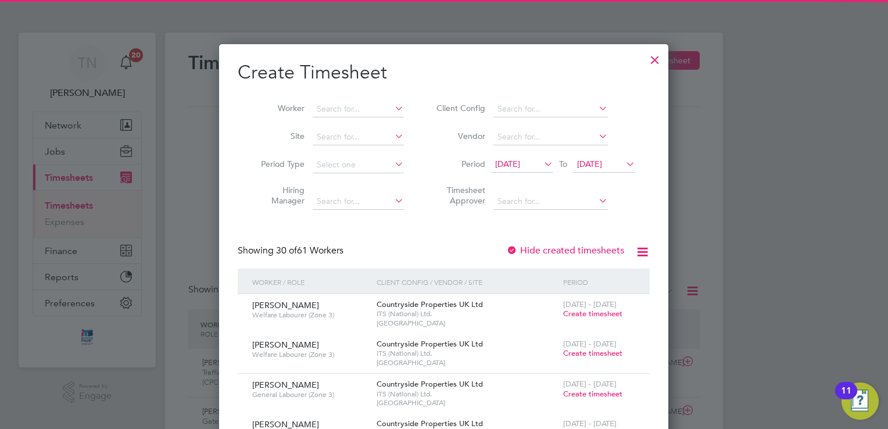
click at [542, 162] on icon at bounding box center [542, 164] width 0 height 16
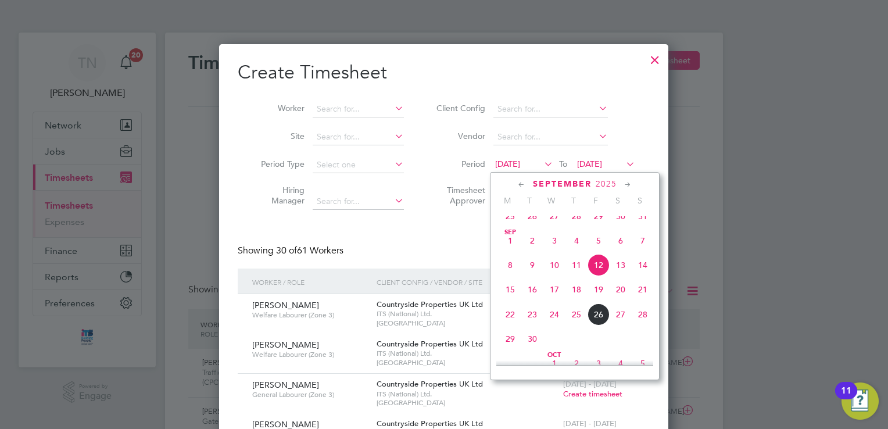
click at [509, 325] on span "22" at bounding box center [510, 314] width 22 height 22
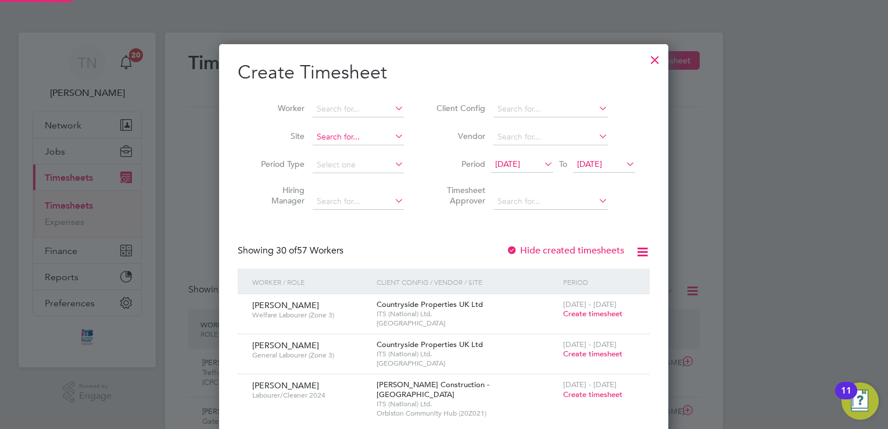
click at [343, 137] on input at bounding box center [358, 137] width 91 height 16
type input "T"
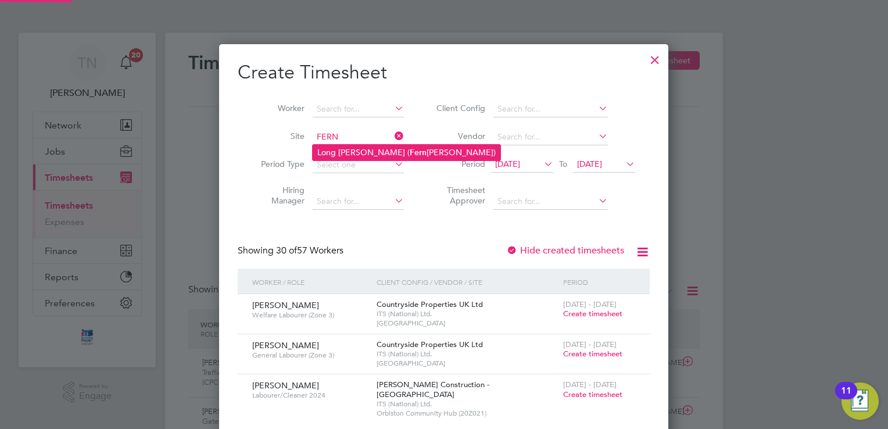
click at [356, 148] on li "Long [PERSON_NAME] ( [PERSON_NAME][GEOGRAPHIC_DATA])" at bounding box center [407, 153] width 188 height 16
type input "Long [PERSON_NAME] ([GEOGRAPHIC_DATA])"
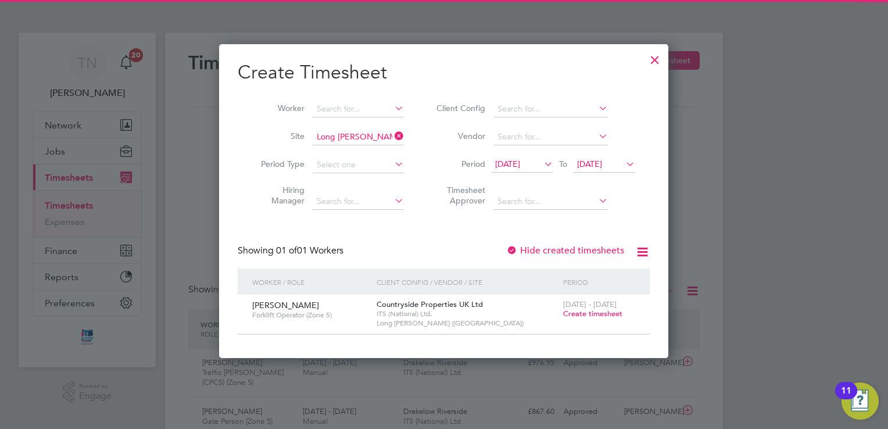
click at [591, 245] on label "Hide created timesheets" at bounding box center [565, 251] width 118 height 12
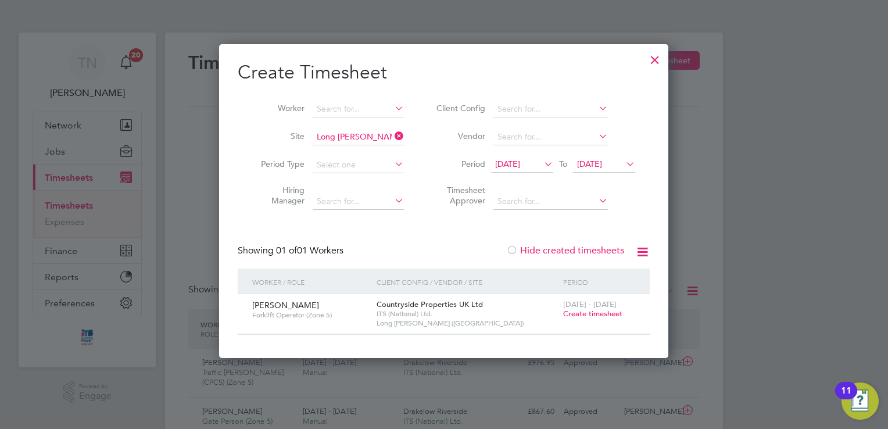
click at [593, 317] on span "Create timesheet" at bounding box center [592, 314] width 59 height 10
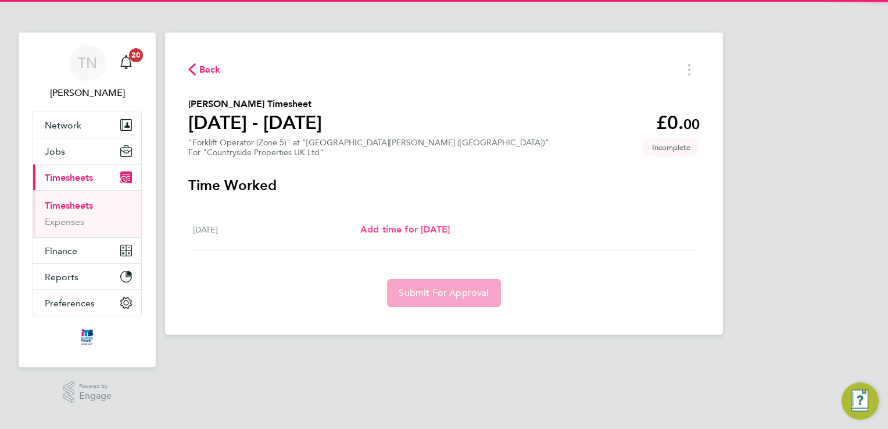
click at [428, 224] on span "Add time for [DATE]" at bounding box center [405, 229] width 90 height 11
select select "30"
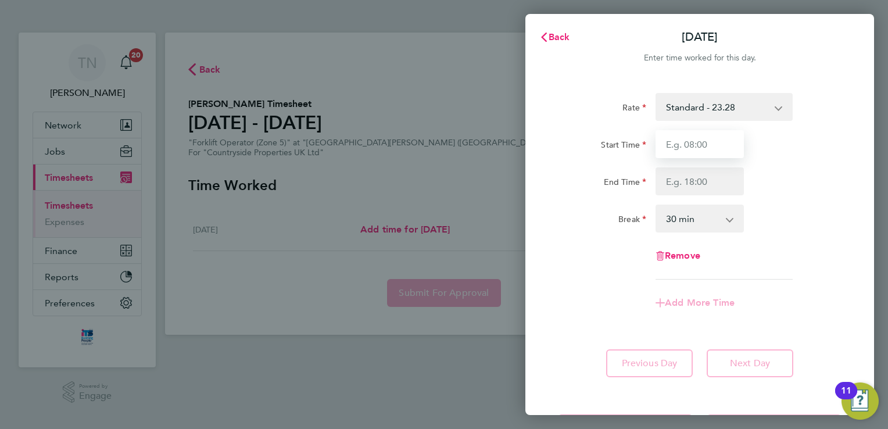
drag, startPoint x: 660, startPoint y: 141, endPoint x: 667, endPoint y: 152, distance: 13.1
click at [660, 141] on input "Start Time" at bounding box center [700, 144] width 88 height 28
type input "07:30"
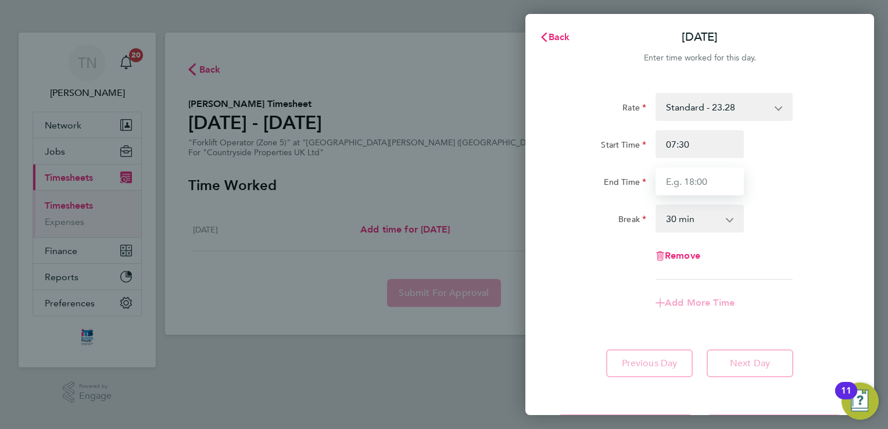
type input "17:00"
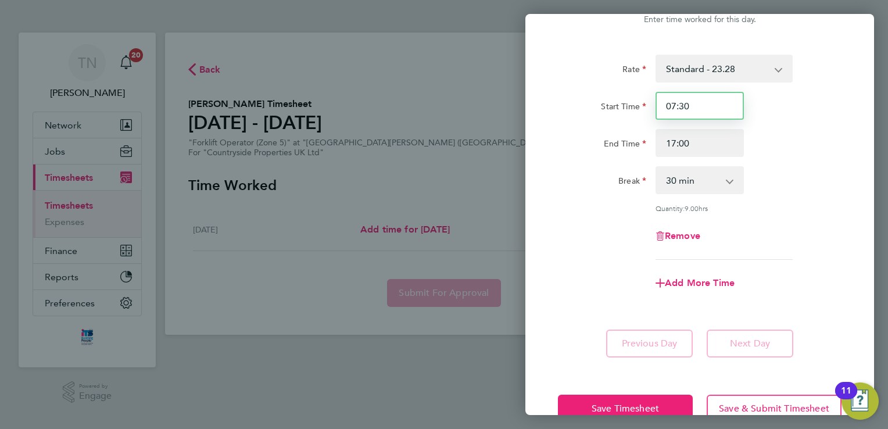
scroll to position [58, 0]
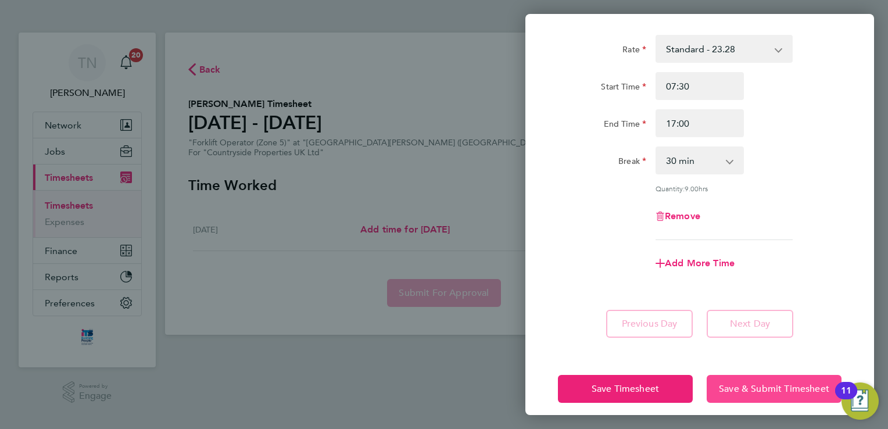
click at [760, 387] on span "Save & Submit Timesheet" at bounding box center [774, 389] width 110 height 12
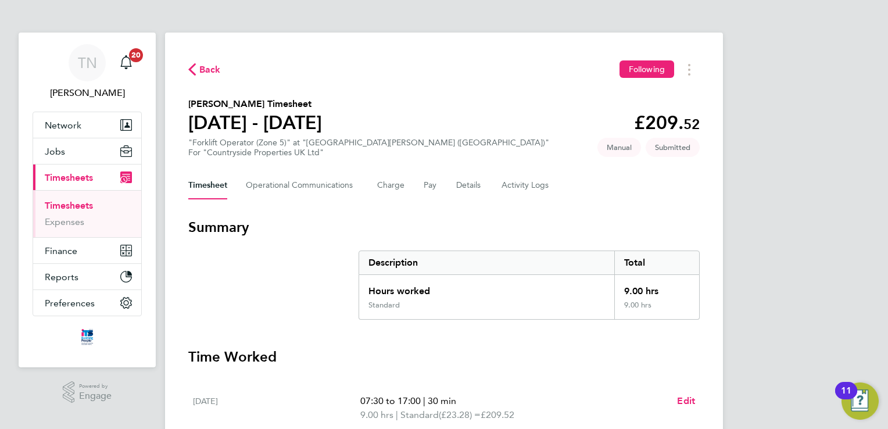
click at [197, 71] on span "Back" at bounding box center [204, 68] width 33 height 11
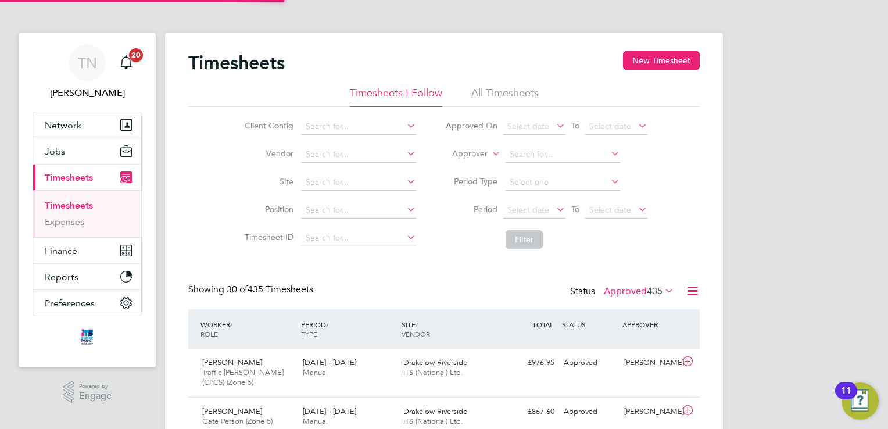
scroll to position [29, 101]
click at [651, 55] on button "New Timesheet" at bounding box center [661, 60] width 77 height 19
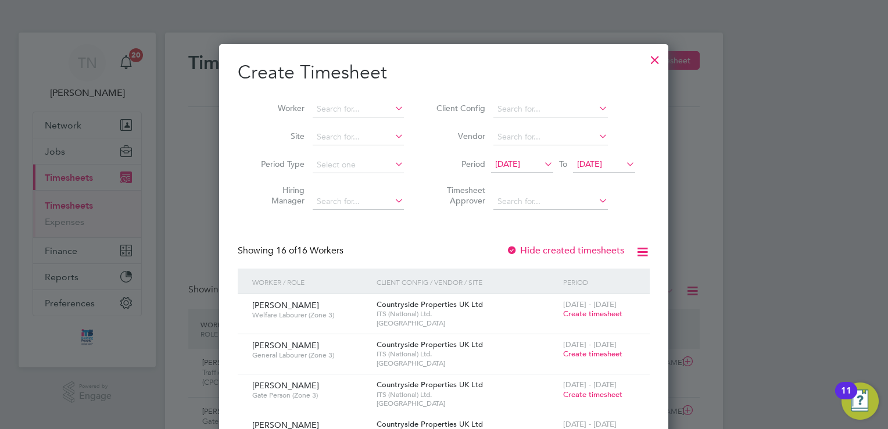
click at [602, 158] on span "[DATE]" at bounding box center [604, 165] width 62 height 16
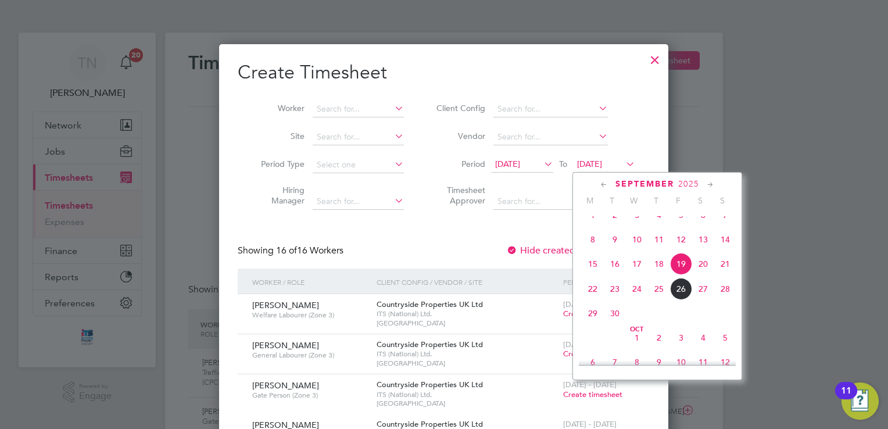
drag, startPoint x: 727, startPoint y: 301, endPoint x: 660, endPoint y: 289, distance: 67.4
click at [726, 300] on span "28" at bounding box center [725, 289] width 22 height 22
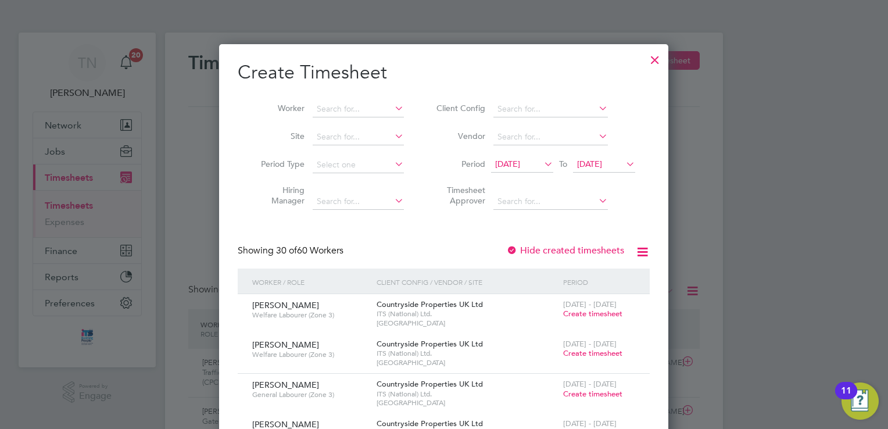
click at [516, 164] on span "[DATE]" at bounding box center [507, 164] width 25 height 10
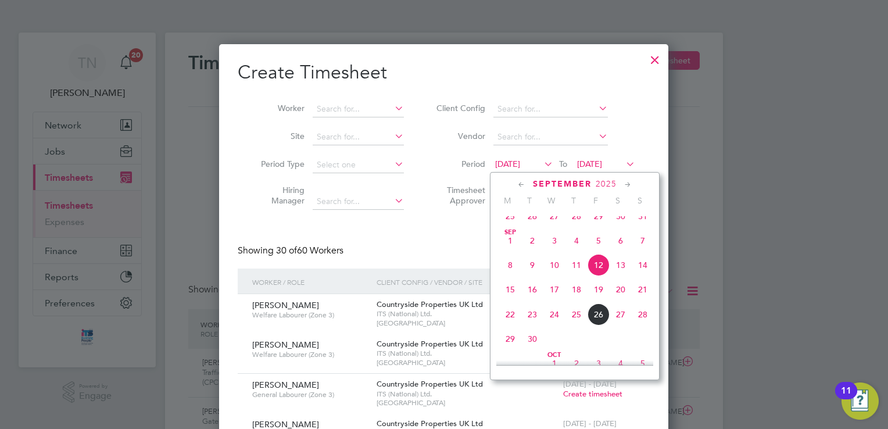
click at [510, 320] on span "22" at bounding box center [510, 314] width 22 height 22
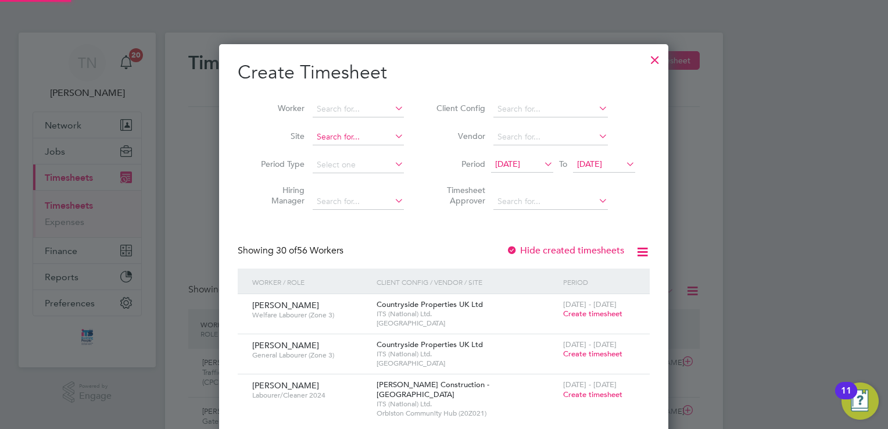
click at [381, 134] on input at bounding box center [358, 137] width 91 height 16
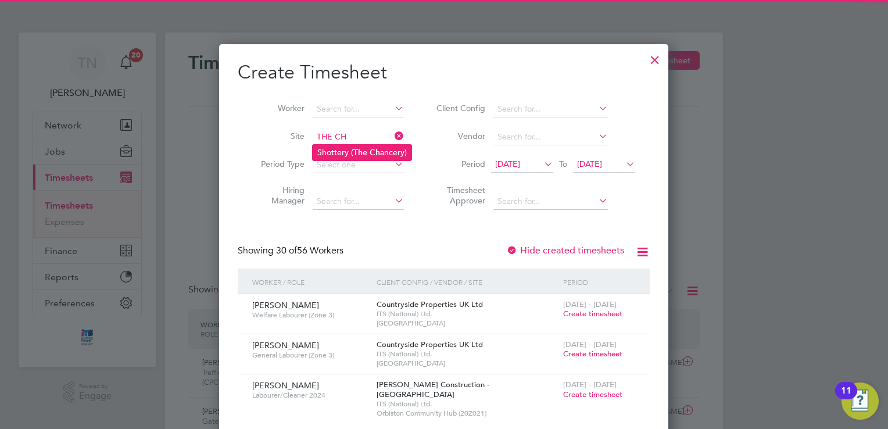
click at [359, 155] on b "The" at bounding box center [360, 153] width 14 height 10
type input "Shottery (The Chancery)"
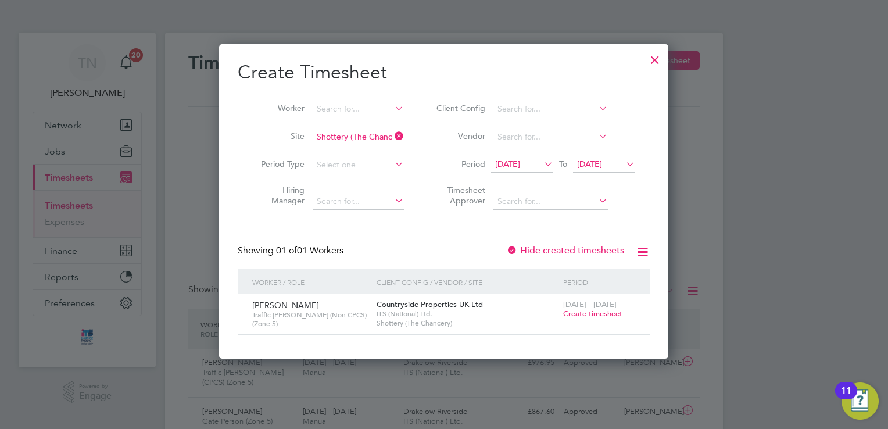
click at [594, 312] on span "Create timesheet" at bounding box center [592, 314] width 59 height 10
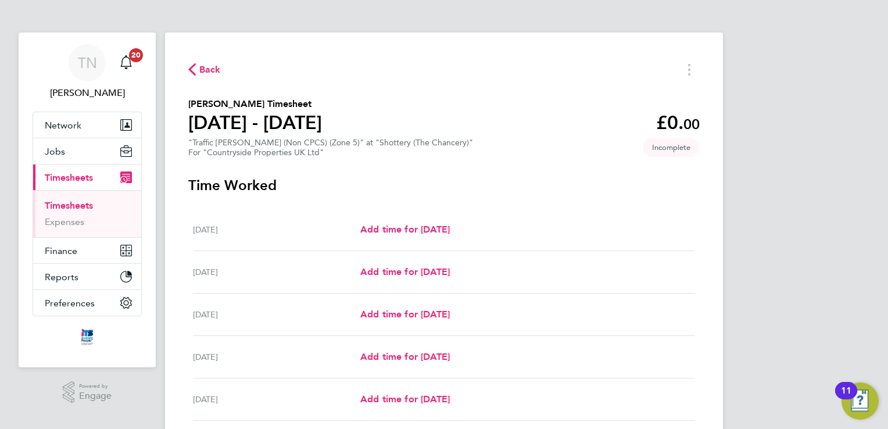
click at [396, 242] on div "[DATE] Add time for [DATE] Add time for [DATE]" at bounding box center [444, 230] width 502 height 42
click at [400, 233] on span "Add time for [DATE]" at bounding box center [405, 229] width 90 height 11
select select "30"
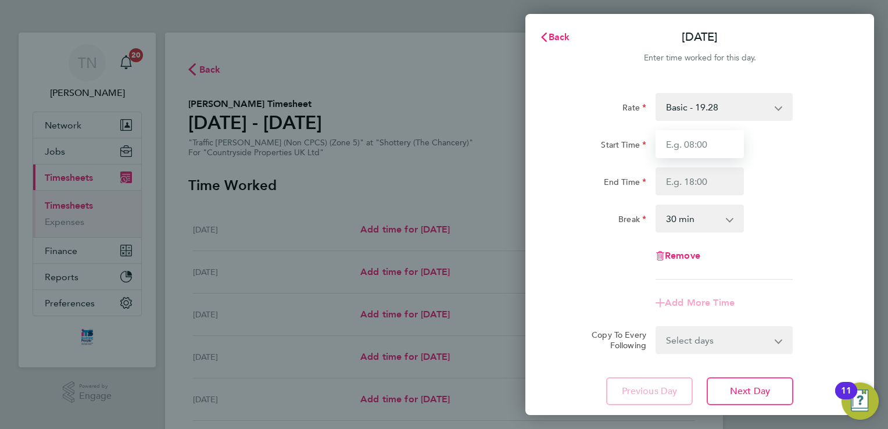
drag, startPoint x: 674, startPoint y: 141, endPoint x: 678, endPoint y: 154, distance: 14.0
click at [674, 141] on input "Start Time" at bounding box center [700, 144] width 88 height 28
type input "07:30"
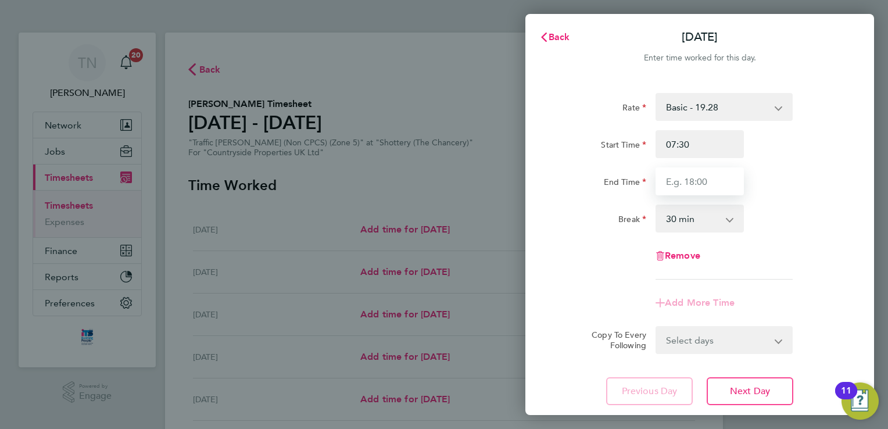
type input "17:00"
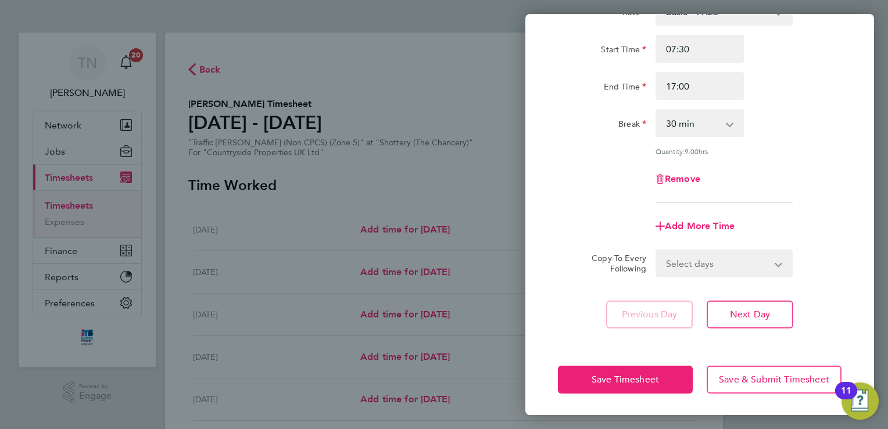
click at [725, 262] on select "Select days Day Weekday (Mon-Fri) Weekend (Sat-Sun) [DATE] [DATE] [DATE] [DATE]…" at bounding box center [718, 264] width 122 height 26
select select "DAY"
click at [657, 251] on select "Select days Day Weekday (Mon-Fri) Weekend (Sat-Sun) [DATE] [DATE] [DATE] [DATE]…" at bounding box center [718, 264] width 122 height 26
select select "[DATE]"
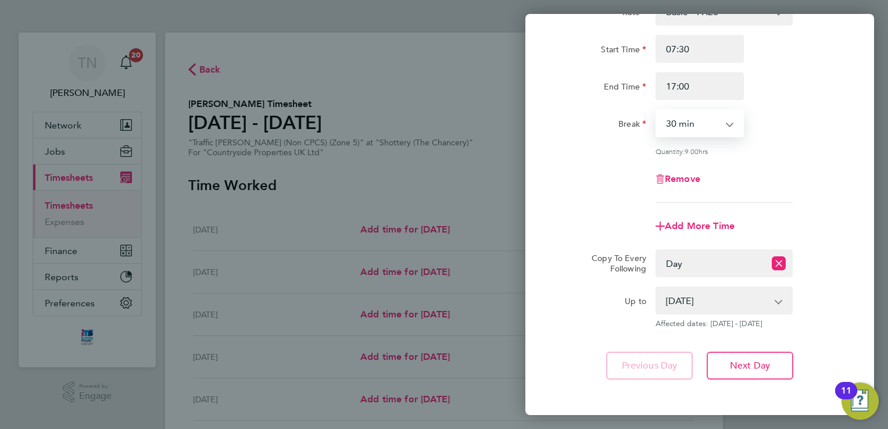
click at [691, 123] on select "0 min 15 min 30 min 45 min 60 min 75 min 90 min" at bounding box center [693, 123] width 72 height 26
click at [796, 208] on app-timesheet-line-form-group "Rate Basic - 19.28 Start Time 07:30 End Time 17:00 Break 0 min 15 min 30 min 45…" at bounding box center [700, 119] width 284 height 242
click at [718, 291] on select "[DATE] [DATE] [DATE] [DATE] [DATE] [DATE]" at bounding box center [717, 301] width 121 height 26
drag, startPoint x: 846, startPoint y: 213, endPoint x: 804, endPoint y: 242, distance: 51.3
click at [839, 216] on div "Rate Basic - 19.28 Start Time 07:30 End Time 17:00 Break 0 min 15 min 30 min 45…" at bounding box center [699, 189] width 349 height 410
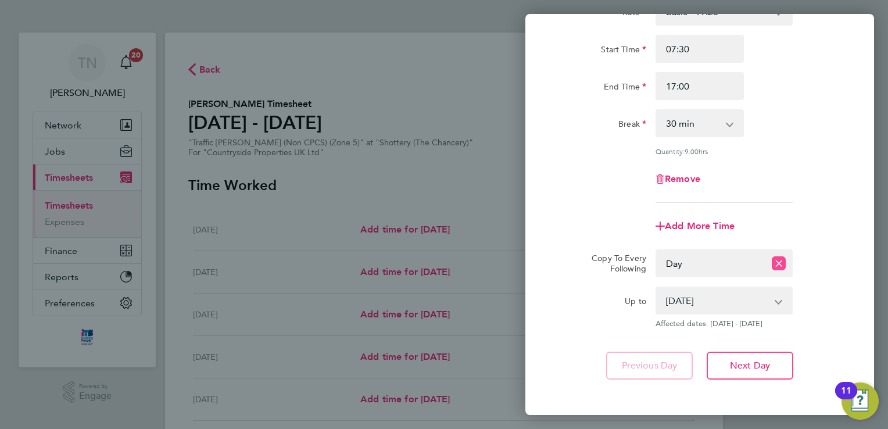
click at [781, 252] on button "Reset selection" at bounding box center [779, 264] width 14 height 26
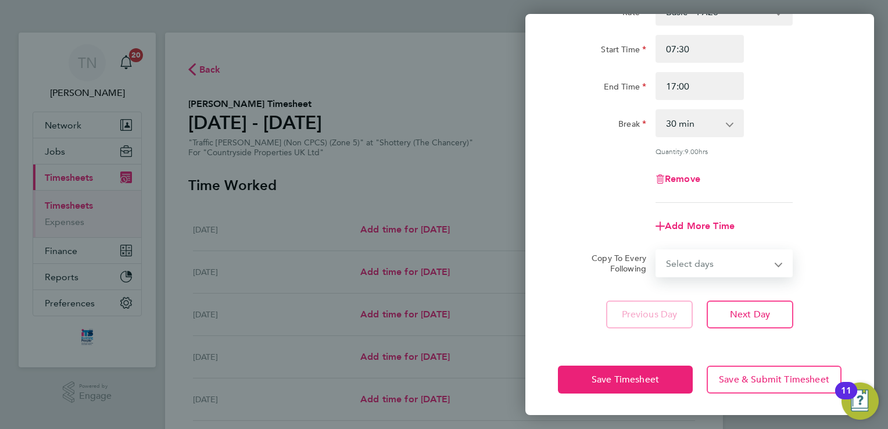
click at [750, 269] on select "Select days Day Weekday (Mon-Fri) Weekend (Sat-Sun) [DATE] [DATE] [DATE] [DATE]…" at bounding box center [718, 264] width 122 height 26
select select "WEEKDAY"
click at [657, 251] on select "Select days Day Weekday (Mon-Fri) Weekend (Sat-Sun) [DATE] [DATE] [DATE] [DATE]…" at bounding box center [718, 264] width 122 height 26
select select "[DATE]"
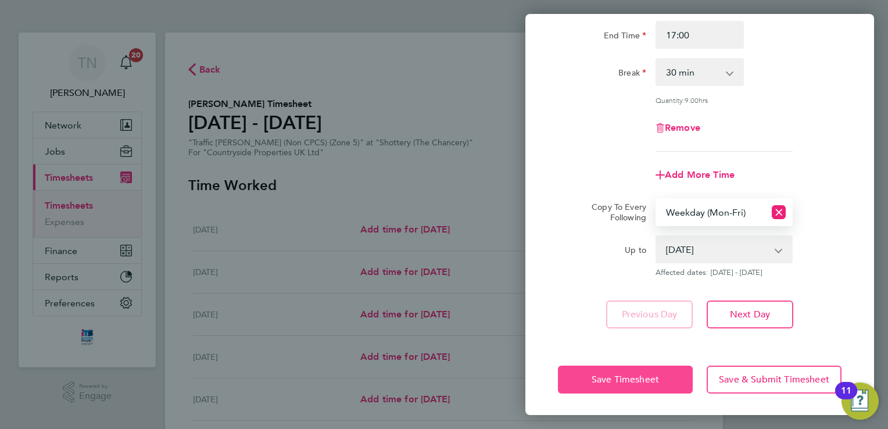
click at [654, 387] on button "Save Timesheet" at bounding box center [625, 380] width 135 height 28
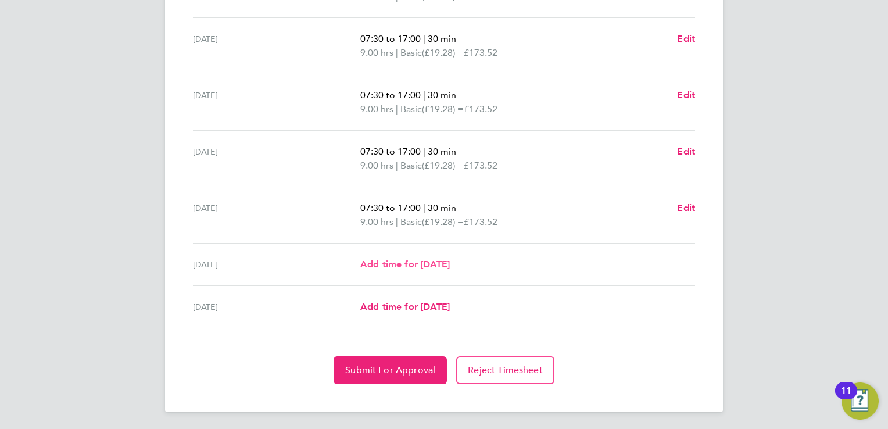
click at [427, 262] on span "Add time for [DATE]" at bounding box center [405, 264] width 90 height 11
select select "30"
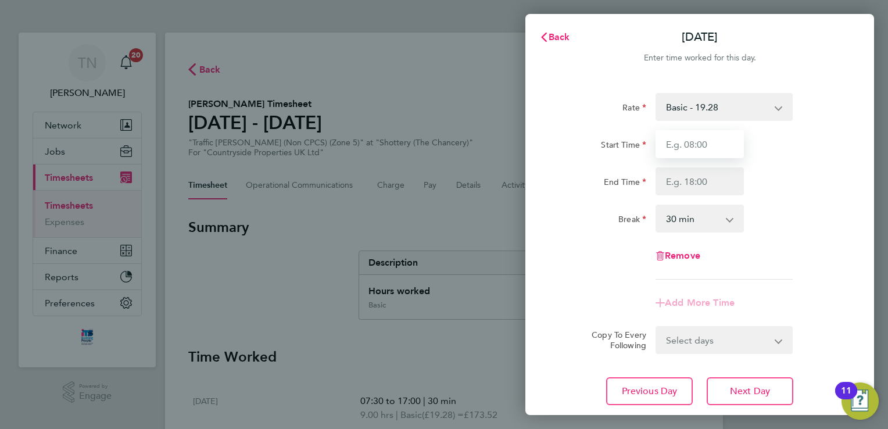
click at [709, 143] on input "Start Time" at bounding box center [700, 144] width 88 height 28
type input "07:30"
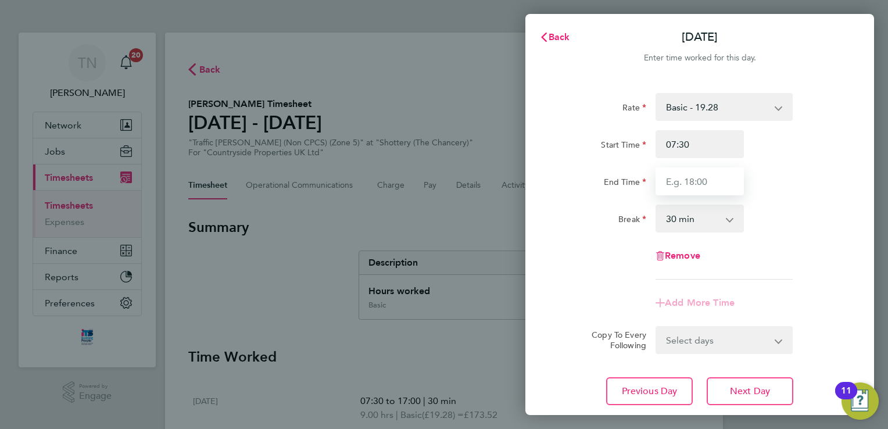
type input "17:00"
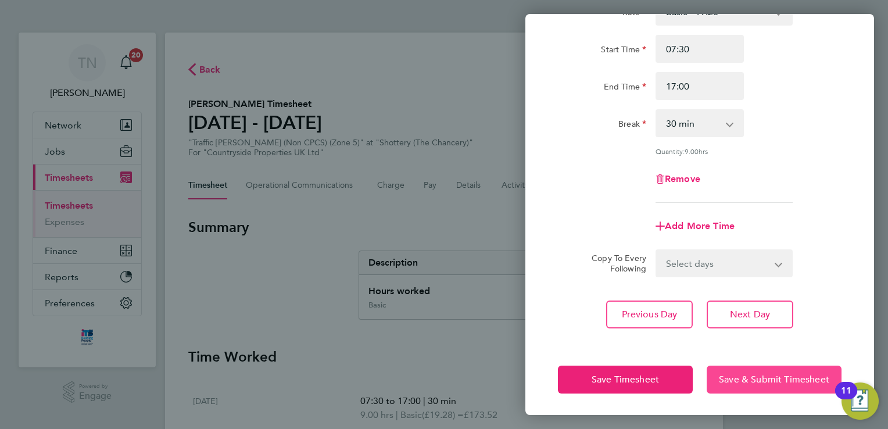
click at [759, 378] on span "Save & Submit Timesheet" at bounding box center [774, 380] width 110 height 12
